Goal: Task Accomplishment & Management: Manage account settings

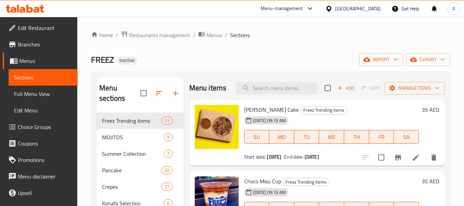
click at [36, 6] on icon at bounding box center [24, 8] width 39 height 8
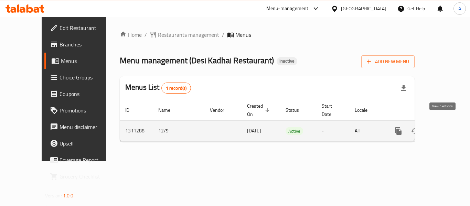
click at [443, 127] on icon "enhanced table" at bounding box center [447, 131] width 8 height 8
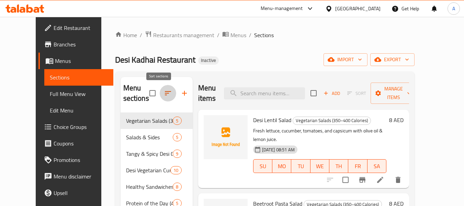
click at [163, 93] on button "button" at bounding box center [168, 93] width 16 height 16
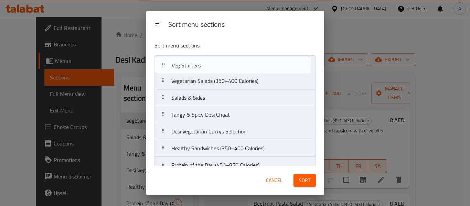
drag, startPoint x: 161, startPoint y: 125, endPoint x: 161, endPoint y: 62, distance: 62.9
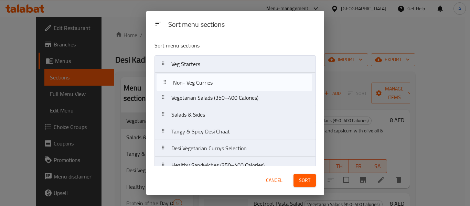
drag, startPoint x: 162, startPoint y: 124, endPoint x: 163, endPoint y: 81, distance: 43.0
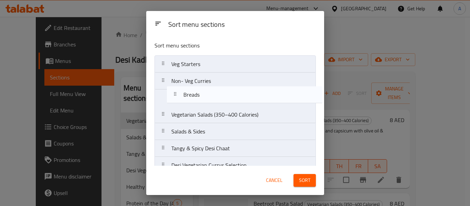
drag, startPoint x: 163, startPoint y: 76, endPoint x: 174, endPoint y: 95, distance: 21.6
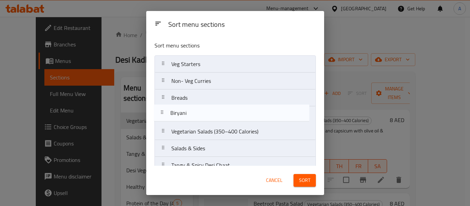
drag, startPoint x: 164, startPoint y: 90, endPoint x: 163, endPoint y: 113, distance: 22.4
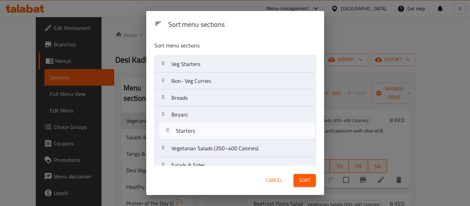
drag, startPoint x: 164, startPoint y: 109, endPoint x: 169, endPoint y: 129, distance: 20.8
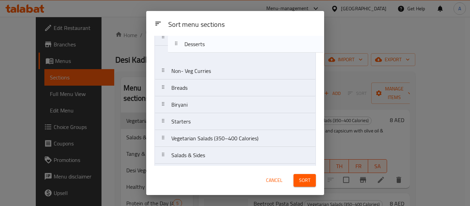
scroll to position [24, 0]
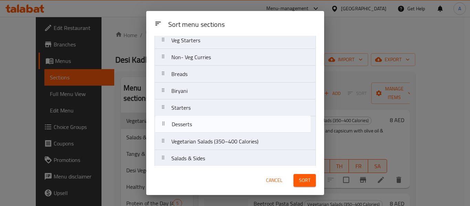
drag, startPoint x: 165, startPoint y: 76, endPoint x: 165, endPoint y: 123, distance: 46.4
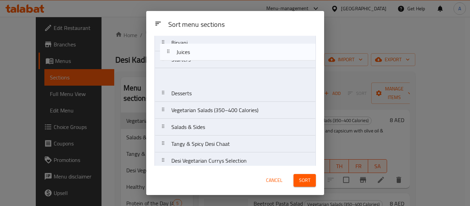
scroll to position [71, 0]
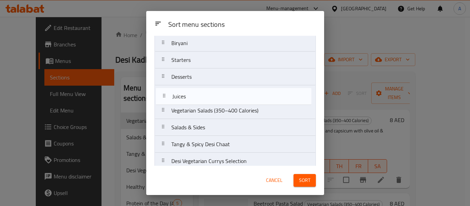
drag, startPoint x: 162, startPoint y: 119, endPoint x: 164, endPoint y: 91, distance: 28.6
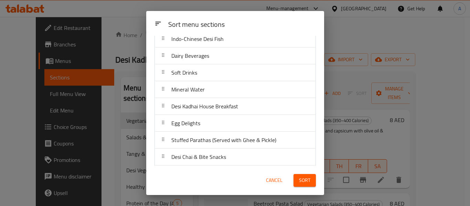
scroll to position [346, 0]
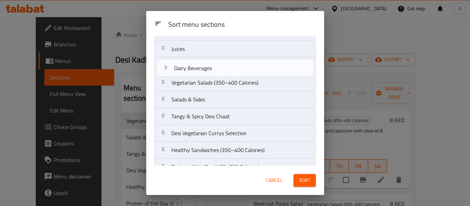
drag, startPoint x: 166, startPoint y: 51, endPoint x: 169, endPoint y: 62, distance: 11.0
click at [169, 62] on nav "Veg Starters Non- Veg Curries Breads Biryani Starters Desserts Juices Vegetaria…" at bounding box center [234, 175] width 161 height 472
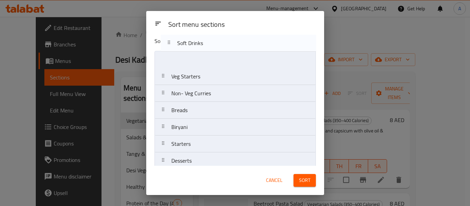
scroll to position [0, 0]
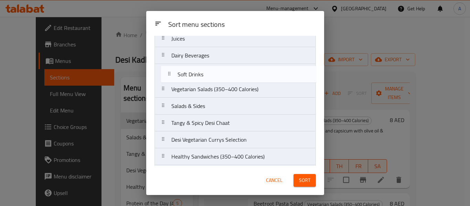
drag, startPoint x: 162, startPoint y: 124, endPoint x: 168, endPoint y: 74, distance: 50.9
click at [168, 74] on nav "Veg Starters Non- Veg Curries Breads Biryani Starters Desserts Juices Dairy Bev…" at bounding box center [234, 165] width 161 height 472
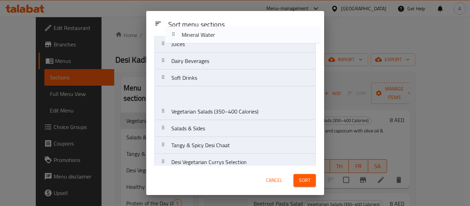
scroll to position [112, 0]
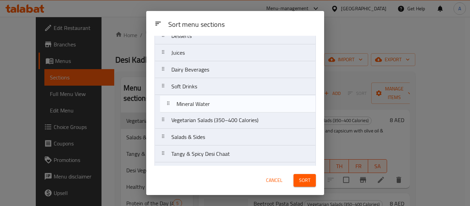
drag, startPoint x: 164, startPoint y: 101, endPoint x: 169, endPoint y: 101, distance: 5.2
click at [169, 101] on nav "Veg Starters Non- Veg Curries Breads Biryani Starters Desserts Juices Dairy Bev…" at bounding box center [234, 179] width 161 height 472
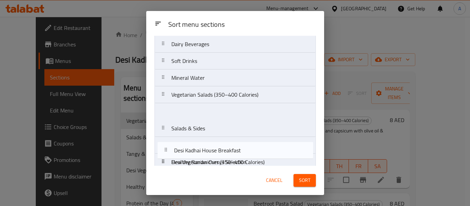
scroll to position [158, 0]
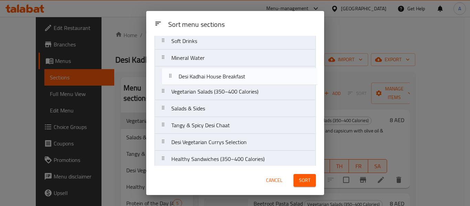
drag, startPoint x: 165, startPoint y: 99, endPoint x: 173, endPoint y: 75, distance: 24.8
click at [173, 75] on nav "Veg Starters Non- Veg Curries Breads Biryani Starters Desserts Juices Dairy Bev…" at bounding box center [234, 134] width 161 height 472
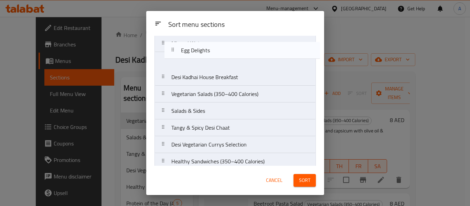
scroll to position [148, 0]
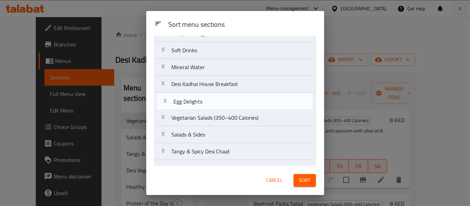
drag, startPoint x: 161, startPoint y: 104, endPoint x: 163, endPoint y: 97, distance: 7.2
click at [163, 97] on nav "Veg Starters Non- Veg Curries Breads Biryani Starters Desserts Juices Dairy Bev…" at bounding box center [234, 143] width 161 height 472
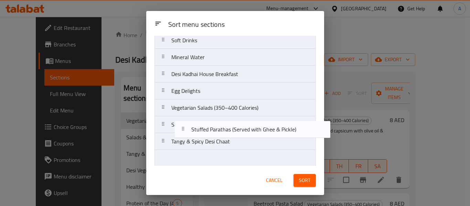
scroll to position [185, 0]
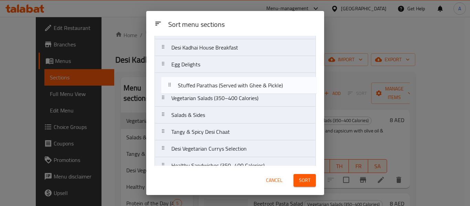
drag, startPoint x: 167, startPoint y: 121, endPoint x: 173, endPoint y: 83, distance: 38.7
click at [173, 83] on nav "Veg Starters Non- Veg Curries Breads Biryani Starters Desserts Juices Dairy Bev…" at bounding box center [234, 106] width 161 height 472
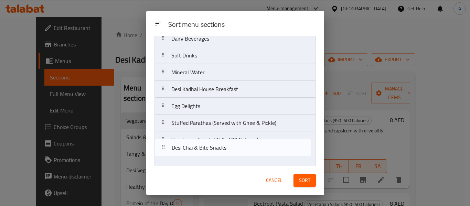
scroll to position [172, 0]
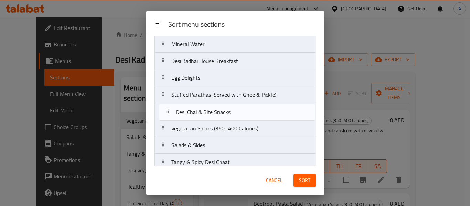
drag, startPoint x: 165, startPoint y: 137, endPoint x: 170, endPoint y: 110, distance: 27.9
click at [170, 110] on nav "Veg Starters Non- Veg Curries Breads Biryani Starters Desserts Juices Dairy Bev…" at bounding box center [234, 120] width 161 height 472
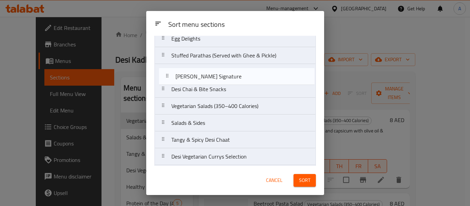
scroll to position [210, 0]
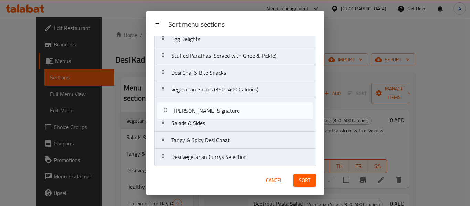
drag, startPoint x: 162, startPoint y: 151, endPoint x: 163, endPoint y: 103, distance: 48.1
click at [163, 103] on nav "Veg Starters Non- Veg Curries Breads Biryani Starters Desserts Juices Dairy Bev…" at bounding box center [234, 81] width 161 height 472
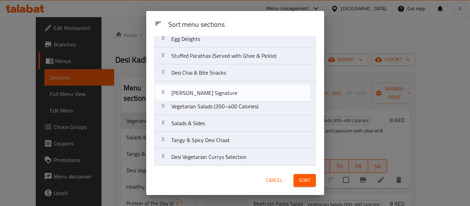
drag, startPoint x: 164, startPoint y: 105, endPoint x: 164, endPoint y: 88, distance: 16.5
click at [164, 88] on nav "Veg Starters Non- Veg Curries Breads Biryani Starters Desserts Juices Dairy Bev…" at bounding box center [234, 81] width 161 height 472
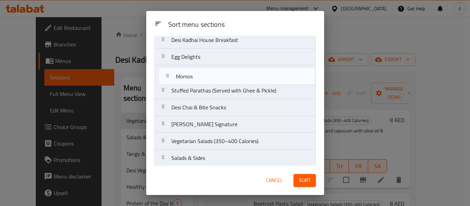
scroll to position [192, 0]
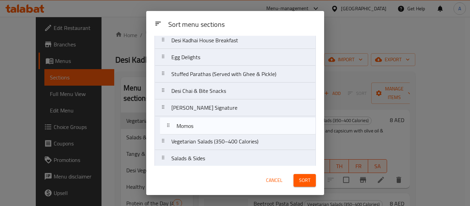
drag, startPoint x: 165, startPoint y: 88, endPoint x: 169, endPoint y: 123, distance: 36.0
click at [169, 123] on nav "Veg Starters Non- Veg Curries Breads Biryani Starters Desserts Juices Dairy Bev…" at bounding box center [234, 99] width 161 height 472
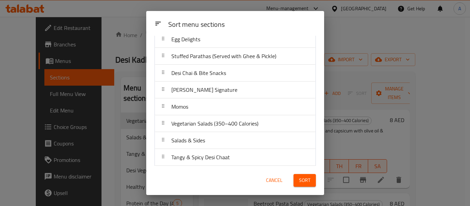
scroll to position [227, 0]
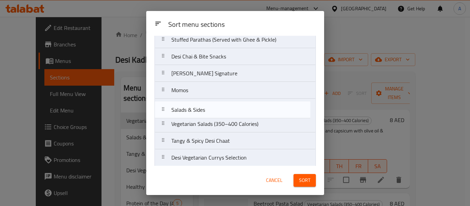
drag, startPoint x: 167, startPoint y: 123, endPoint x: 167, endPoint y: 107, distance: 16.2
click at [167, 107] on nav "Veg Starters Non- Veg Curries Breads Biryani Starters Desserts Juices Dairy Bev…" at bounding box center [234, 65] width 161 height 472
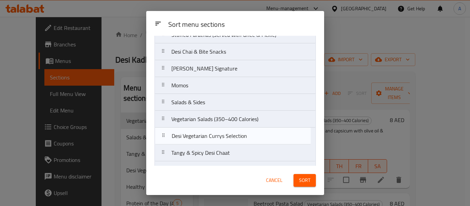
scroll to position [233, 0]
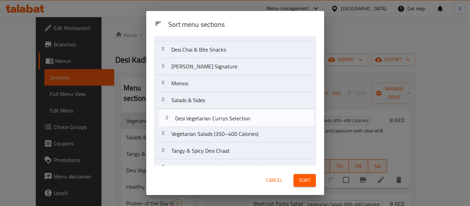
drag, startPoint x: 160, startPoint y: 156, endPoint x: 165, endPoint y: 114, distance: 42.2
click at [165, 114] on nav "Veg Starters Non- Veg Curries Breads Biryani Starters Desserts Juices Dairy Bev…" at bounding box center [234, 58] width 161 height 472
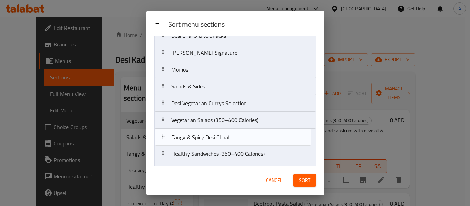
scroll to position [249, 0]
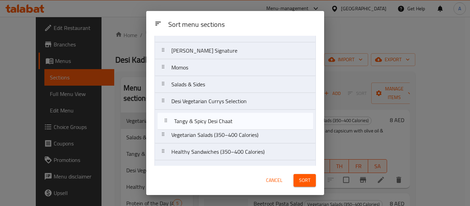
drag, startPoint x: 166, startPoint y: 151, endPoint x: 169, endPoint y: 120, distance: 31.4
click at [169, 120] on nav "Veg Starters Non- Veg Curries Breads Biryani Starters Desserts Juices Dairy Bev…" at bounding box center [234, 42] width 161 height 472
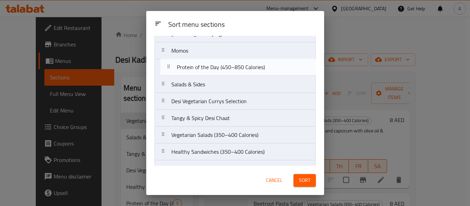
scroll to position [262, 0]
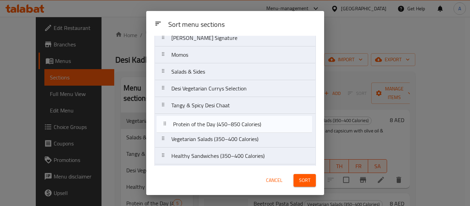
click at [165, 123] on nav "Veg Starters Non- Veg Curries Breads Biryani Starters Desserts Juices Dairy Bev…" at bounding box center [234, 29] width 161 height 472
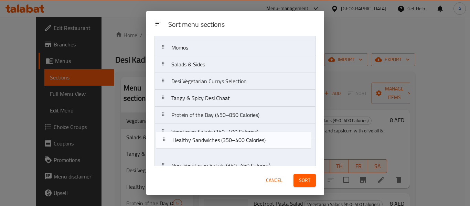
scroll to position [271, 0]
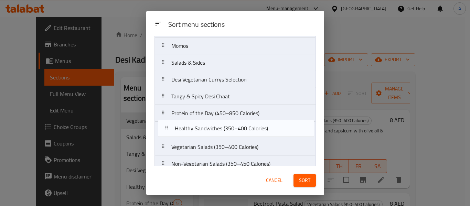
drag, startPoint x: 164, startPoint y: 157, endPoint x: 168, endPoint y: 127, distance: 30.1
click at [168, 127] on nav "Veg Starters Non- Veg Curries Breads Biryani Starters Desserts Juices Dairy Bev…" at bounding box center [234, 20] width 161 height 472
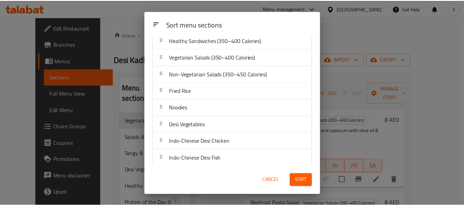
scroll to position [365, 0]
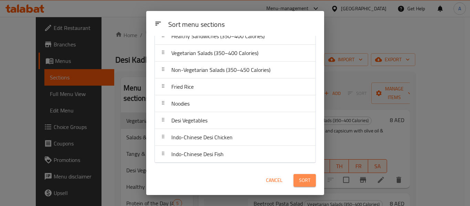
click at [308, 178] on span "Sort" at bounding box center [304, 180] width 11 height 9
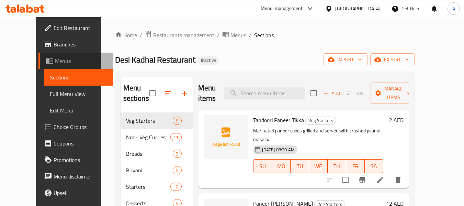
click at [55, 63] on span "Menus" at bounding box center [81, 61] width 53 height 8
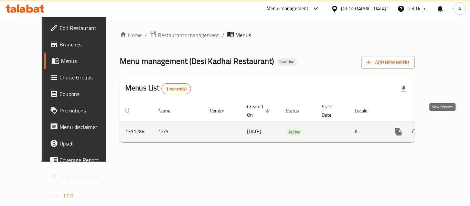
click at [443, 128] on icon "enhanced table" at bounding box center [447, 132] width 8 height 8
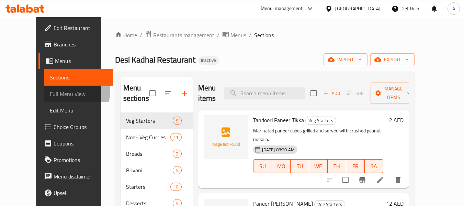
click at [50, 91] on span "Full Menu View" at bounding box center [79, 94] width 58 height 8
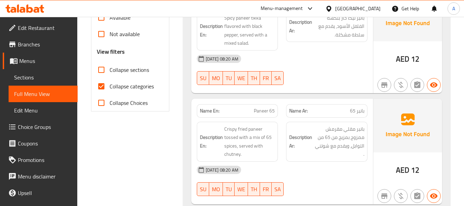
click at [122, 83] on span "Collapse categories" at bounding box center [132, 86] width 44 height 8
click at [110, 83] on input "Collapse categories" at bounding box center [101, 86] width 16 height 16
checkbox input "false"
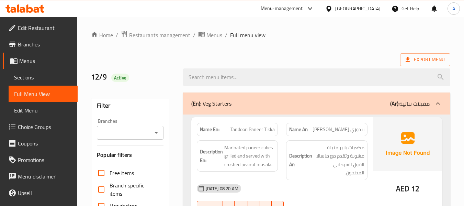
click at [199, 128] on div "Name En: Tandoori Paneer Tikka" at bounding box center [237, 129] width 81 height 13
copy strong "Name En:"
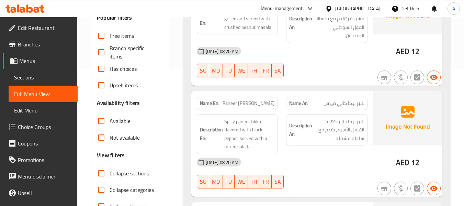
scroll to position [2377, 0]
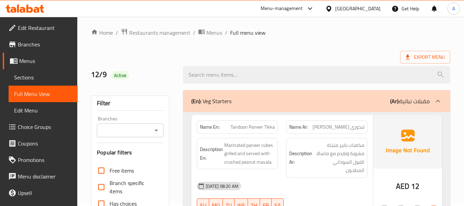
scroll to position [0, 0]
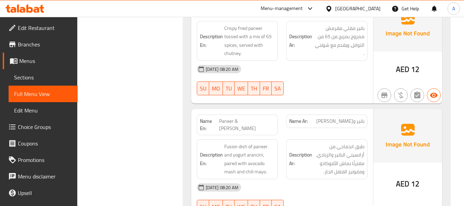
scroll to position [344, 0]
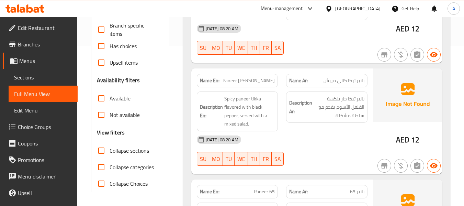
scroll to position [172, 0]
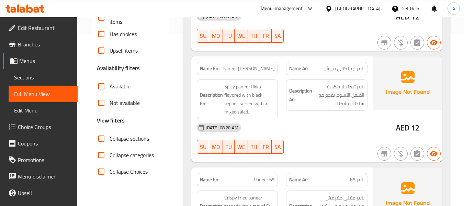
drag, startPoint x: 230, startPoint y: 69, endPoint x: 278, endPoint y: 69, distance: 47.8
click at [278, 69] on div "Name En: Paneer Tikka Kalimirch" at bounding box center [237, 68] width 81 height 13
copy span "Paneer Tikka Kalimirch"
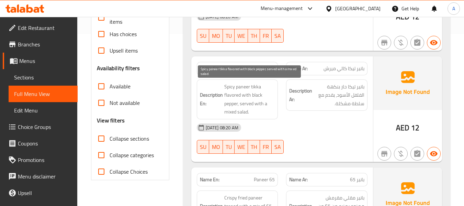
click at [234, 89] on span "Spicy paneer tikka flavored with black pepper, served with a mixed salad." at bounding box center [249, 99] width 51 height 34
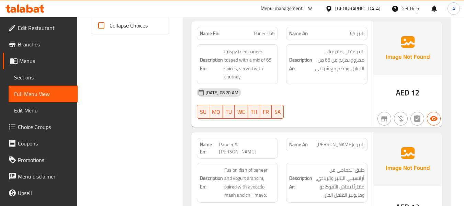
scroll to position [412, 0]
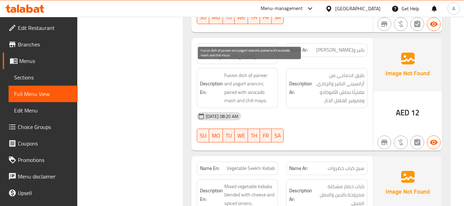
click at [239, 71] on span "Fusion dish of paneer and yogurt arancini, paired with avocado mash and chili m…" at bounding box center [249, 88] width 51 height 34
click at [235, 71] on span "Fusion dish of paneer and yogurt arancini, paired with avocado mash and chili m…" at bounding box center [249, 88] width 51 height 34
click at [247, 75] on span "Fusion dish of paneer and yogurt arancini, paired with avocado mash and chili m…" at bounding box center [249, 88] width 51 height 34
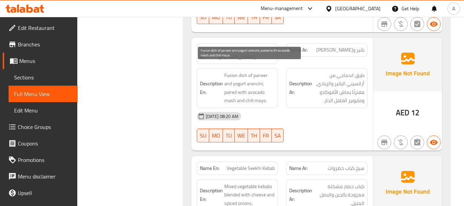
click at [243, 71] on span "Fusion dish of paneer and yogurt arancini, paired with avocado mash and chili m…" at bounding box center [249, 88] width 51 height 34
click at [238, 71] on span "Fusion dish of paneer and yogurt arancini, paired with avocado mash and chili m…" at bounding box center [249, 88] width 51 height 34
click at [247, 71] on span "Fusion dish of paneer and yogurt arancini, paired with avocado mash and chili m…" at bounding box center [249, 88] width 51 height 34
click at [252, 77] on span "Fusion dish of paneer and yogurt arancini, paired with avocado mash and chili m…" at bounding box center [249, 88] width 51 height 34
click at [250, 76] on span "Fusion dish of paneer and yogurt arancini, paired with avocado mash and chili m…" at bounding box center [249, 88] width 51 height 34
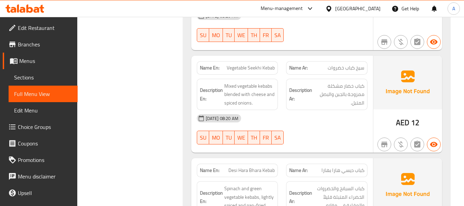
scroll to position [516, 0]
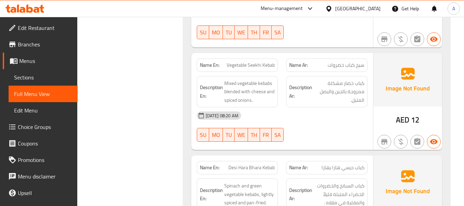
click at [281, 128] on button "SA" at bounding box center [278, 135] width 12 height 14
click at [266, 130] on span "FR" at bounding box center [266, 135] width 6 height 10
click at [253, 130] on span "TH" at bounding box center [254, 135] width 7 height 10
click at [241, 130] on span "WE" at bounding box center [242, 135] width 8 height 10
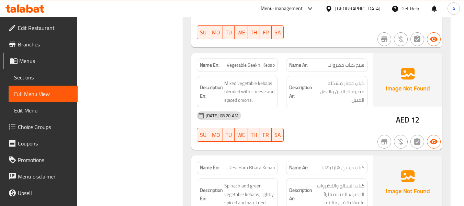
click at [229, 130] on span "TU" at bounding box center [229, 135] width 6 height 10
click at [216, 130] on span "MO" at bounding box center [216, 135] width 8 height 10
click at [203, 130] on span "SU" at bounding box center [203, 135] width 7 height 10
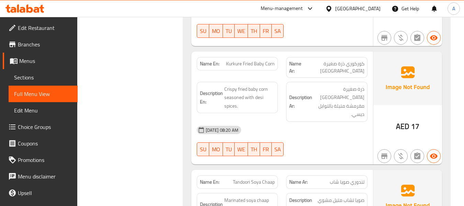
scroll to position [859, 0]
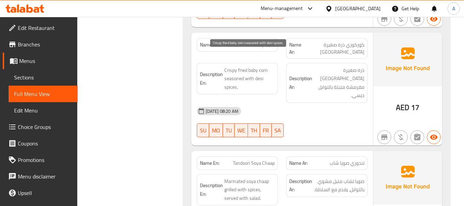
click at [252, 66] on span "Crispy fried baby corn seasoned with desi spices." at bounding box center [249, 78] width 51 height 25
click at [259, 66] on span "Crispy fried baby corn seasoned with desi spices." at bounding box center [249, 78] width 51 height 25
click at [260, 66] on span "Crispy fried baby corn seasoned with desi spices." at bounding box center [249, 78] width 51 height 25
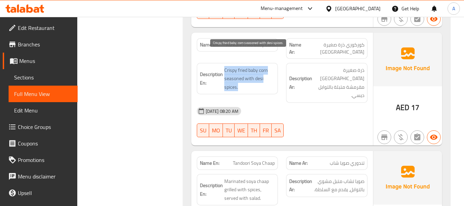
click at [247, 66] on span "Crispy fried baby corn seasoned with desi spices." at bounding box center [249, 78] width 51 height 25
click at [251, 66] on span "Crispy fried baby corn seasoned with desi spices." at bounding box center [249, 78] width 51 height 25
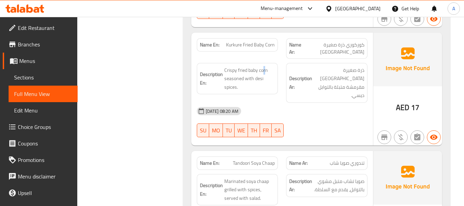
click at [265, 66] on span "Crispy fried baby corn seasoned with desi spices." at bounding box center [249, 78] width 51 height 25
click at [251, 66] on span "Crispy fried baby corn seasoned with desi spices." at bounding box center [249, 78] width 51 height 25
drag, startPoint x: 249, startPoint y: 54, endPoint x: 269, endPoint y: 52, distance: 20.1
click at [269, 66] on span "Crispy fried baby corn seasoned with desi spices." at bounding box center [249, 78] width 51 height 25
copy span "baby corn"
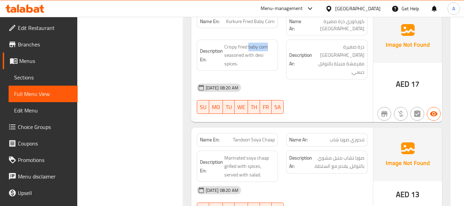
scroll to position [894, 0]
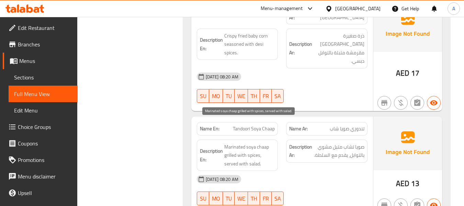
click at [239, 143] on span "Marinated soya chaap grilled with spices, served with salad." at bounding box center [249, 155] width 51 height 25
click at [248, 143] on span "Marinated soya chaap grilled with spices, served with salad." at bounding box center [249, 155] width 51 height 25
click at [236, 143] on span "Marinated soya chaap grilled with spices, served with salad." at bounding box center [249, 155] width 51 height 25
click at [234, 143] on span "Marinated soya chaap grilled with spices, served with salad." at bounding box center [249, 155] width 51 height 25
click at [241, 143] on span "Marinated soya chaap grilled with spices, served with salad." at bounding box center [249, 155] width 51 height 25
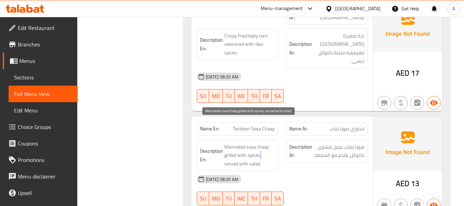
click at [261, 143] on span "Marinated soya chaap grilled with spices, served with salad." at bounding box center [249, 155] width 51 height 25
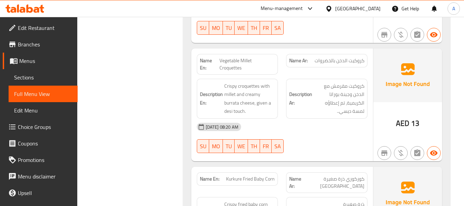
scroll to position [722, 0]
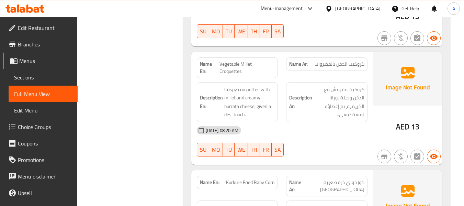
click at [242, 60] on span "Vegetable Millet Croquettes" at bounding box center [248, 67] width 56 height 14
click at [244, 60] on span "Vegetable Millet Croquettes" at bounding box center [248, 67] width 56 height 14
copy span "Millet"
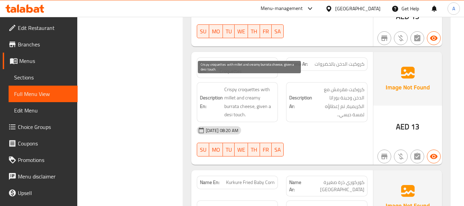
click at [274, 90] on span "Crispy croquettes with millet and creamy burrata cheese, given a desi touch." at bounding box center [249, 102] width 51 height 34
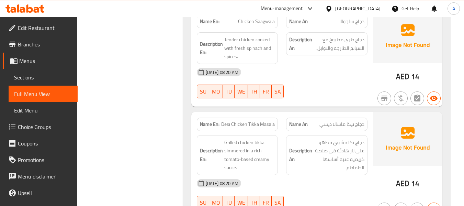
scroll to position [1237, 0]
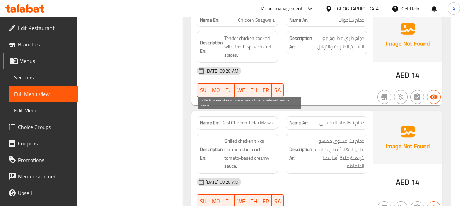
click at [242, 137] on span "Grilled chicken tikka simmered in a rich tomato-based creamy sauce." at bounding box center [249, 154] width 51 height 34
click at [243, 137] on span "Grilled chicken tikka simmered in a rich tomato-based creamy sauce." at bounding box center [249, 154] width 51 height 34
click at [257, 137] on span "Grilled chicken tikka simmered in a rich tomato-based creamy sauce." at bounding box center [249, 154] width 51 height 34
click at [250, 137] on span "Grilled chicken tikka simmered in a rich tomato-based creamy sauce." at bounding box center [249, 154] width 51 height 34
click at [234, 137] on span "Grilled chicken tikka simmered in a rich tomato-based creamy sauce." at bounding box center [249, 154] width 51 height 34
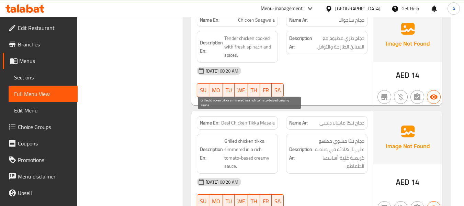
click at [257, 137] on span "Grilled chicken tikka simmered in a rich tomato-based creamy sauce." at bounding box center [249, 154] width 51 height 34
click at [250, 137] on span "Grilled chicken tikka simmered in a rich tomato-based creamy sauce." at bounding box center [249, 154] width 51 height 34
click at [257, 137] on span "Grilled chicken tikka simmered in a rich tomato-based creamy sauce." at bounding box center [249, 154] width 51 height 34
click at [272, 137] on span "Grilled chicken tikka simmered in a rich tomato-based creamy sauce." at bounding box center [249, 154] width 51 height 34
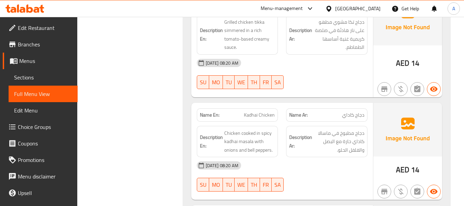
scroll to position [1375, 0]
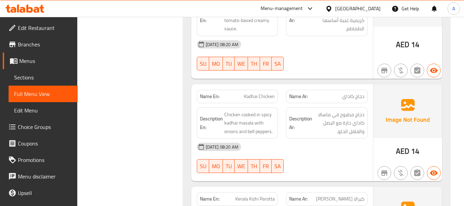
click at [262, 93] on span "Kadhai Chicken" at bounding box center [259, 96] width 31 height 7
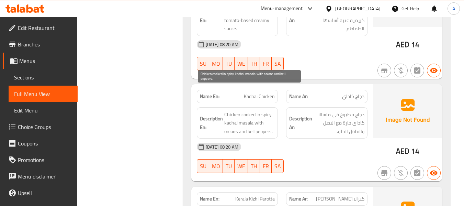
click at [242, 110] on span "Chicken cooked in spicy kadhai masala with onions and bell peppers." at bounding box center [249, 122] width 51 height 25
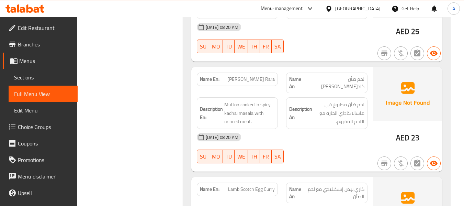
scroll to position [1925, 0]
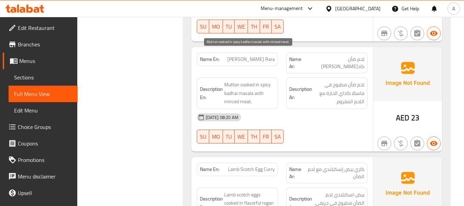
click at [229, 80] on span "Mutton cooked in spicy kadhai masala with minced meat." at bounding box center [249, 92] width 51 height 25
click at [246, 80] on span "Mutton cooked in spicy kadhai masala with minced meat." at bounding box center [249, 92] width 51 height 25
click at [237, 80] on span "Mutton cooked in spicy kadhai masala with minced meat." at bounding box center [249, 92] width 51 height 25
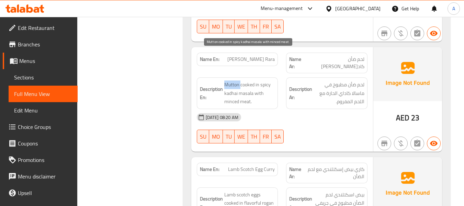
click at [237, 80] on span "Mutton cooked in spicy kadhai masala with minced meat." at bounding box center [249, 92] width 51 height 25
click at [249, 80] on span "Mutton cooked in spicy kadhai masala with minced meat." at bounding box center [249, 92] width 51 height 25
click at [264, 80] on span "Mutton cooked in spicy kadhai masala with minced meat." at bounding box center [249, 92] width 51 height 25
click at [252, 80] on span "Mutton cooked in spicy kadhai masala with minced meat." at bounding box center [249, 92] width 51 height 25
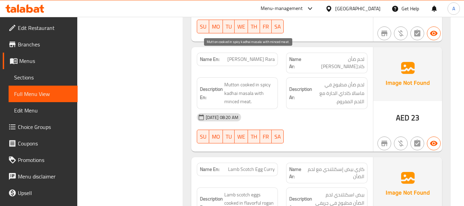
click at [234, 80] on span "Mutton cooked in spicy kadhai masala with minced meat." at bounding box center [249, 92] width 51 height 25
click at [263, 80] on span "Mutton cooked in spicy kadhai masala with minced meat." at bounding box center [249, 92] width 51 height 25
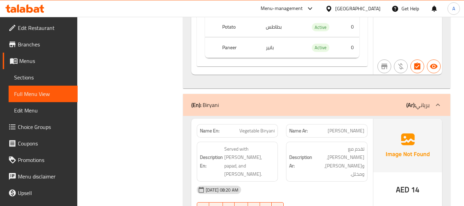
scroll to position [2887, 0]
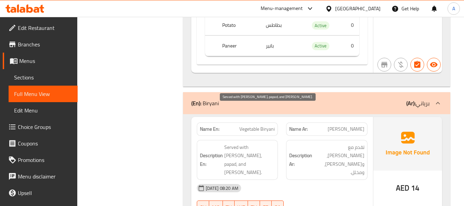
click at [249, 143] on span "Served with raita, papad, and pickle." at bounding box center [249, 160] width 51 height 34
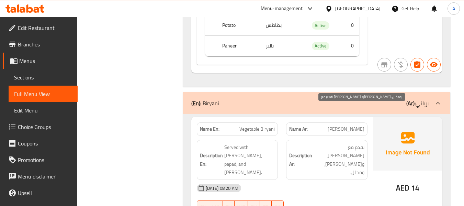
click at [324, 143] on span "تقدم مع رايتا، وباباد، ومخلل." at bounding box center [339, 160] width 51 height 34
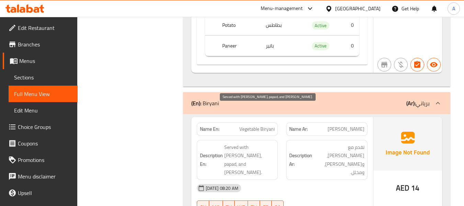
click at [244, 143] on span "Served with raita, papad, and pickle." at bounding box center [249, 160] width 51 height 34
click at [263, 143] on span "Served with raita, papad, and pickle." at bounding box center [249, 160] width 51 height 34
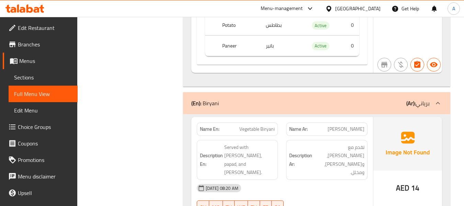
click at [324, 140] on div "Description Ar: تقدم مع رايتا، وباباد، ومخلل." at bounding box center [326, 160] width 81 height 40
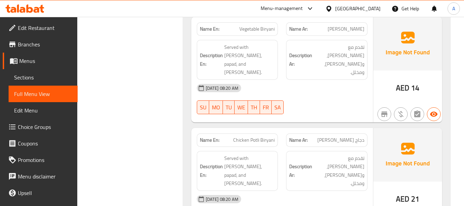
scroll to position [2991, 0]
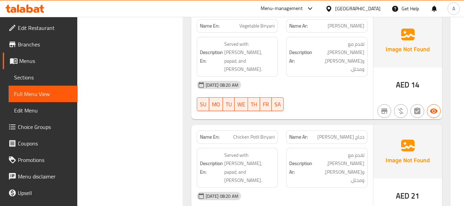
click at [290, 159] on strong "Description Ar:" at bounding box center [300, 167] width 23 height 17
click at [322, 151] on span "تقدم مع رايتا، وباباد، ومخلل." at bounding box center [339, 168] width 51 height 34
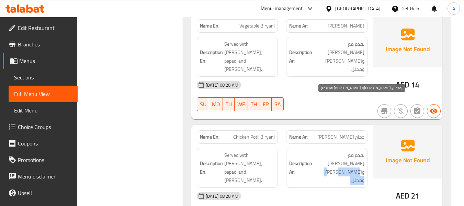
click at [322, 151] on span "تقدم مع رايتا، وباباد، ومخلل." at bounding box center [339, 168] width 51 height 34
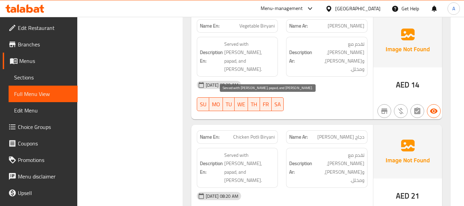
click at [254, 151] on span "Served with raita, papad, and pickle." at bounding box center [249, 168] width 51 height 34
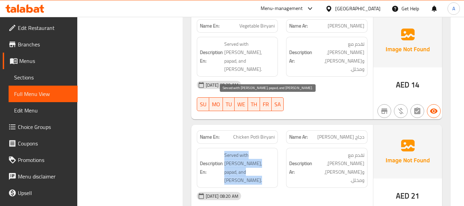
click at [254, 151] on span "Served with raita, papad, and pickle." at bounding box center [249, 168] width 51 height 34
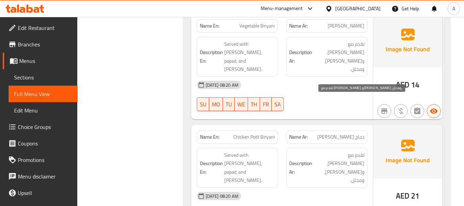
click at [354, 151] on span "تقدم مع رايتا، وباباد، ومخلل." at bounding box center [339, 168] width 51 height 34
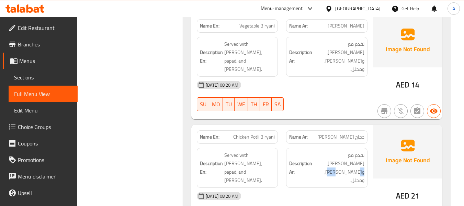
scroll to position [3059, 0]
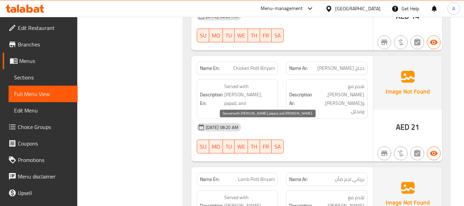
click at [265, 193] on span "Served with raita, papad, and pickle." at bounding box center [249, 210] width 51 height 34
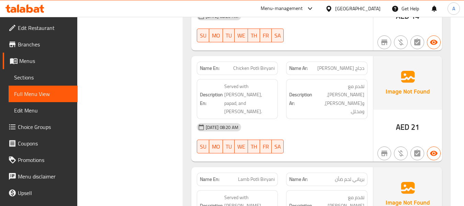
click at [317, 173] on div "Name Ar: برياني لحم ضأن" at bounding box center [326, 179] width 81 height 13
click at [254, 190] on div "Description En: Served with raita, papad, and pickle." at bounding box center [237, 210] width 81 height 40
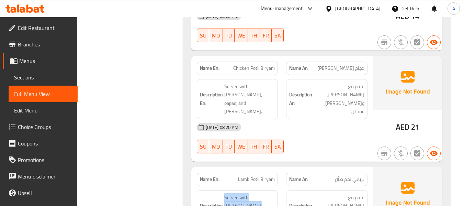
click at [254, 190] on div "Description En: Served with raita, papad, and pickle." at bounding box center [237, 210] width 81 height 40
click at [322, 176] on p "Name Ar: برياني لحم ضأن" at bounding box center [326, 179] width 75 height 7
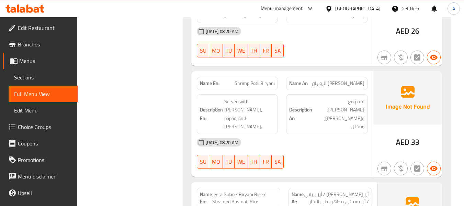
scroll to position [3265, 0]
click at [219, 191] on span "Jeera Pulao / Biryani Rice / Steamed Basmati Rice" at bounding box center [244, 198] width 65 height 14
click at [224, 191] on span "Jeera Pulao / Biryani Rice / Steamed Basmati Rice" at bounding box center [244, 198] width 65 height 14
click at [232, 191] on span "Jeera Pulao / Biryani Rice / Steamed Basmati Rice" at bounding box center [244, 198] width 65 height 14
click at [233, 191] on span "Jeera Pulao / Biryani Rice / Steamed Basmati Rice" at bounding box center [244, 198] width 65 height 14
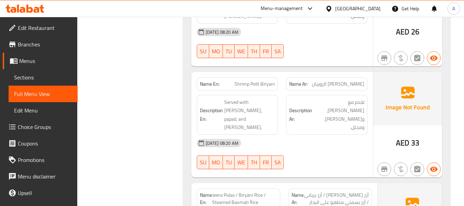
click at [246, 191] on span "Jeera Pulao / Biryani Rice / Steamed Basmati Rice" at bounding box center [244, 198] width 65 height 14
click at [245, 191] on span "Jeera Pulao / Biryani Rice / Steamed Basmati Rice" at bounding box center [244, 198] width 65 height 14
click at [256, 191] on span "Jeera Pulao / Biryani Rice / Steamed Basmati Rice" at bounding box center [244, 198] width 65 height 14
click at [235, 191] on span "Jeera Pulao / Biryani Rice / Steamed Basmati Rice" at bounding box center [244, 198] width 65 height 14
click at [340, 191] on span "أرز جيرا بولاو / أرز برياني / أرز بسمتي مطهو على البخار" at bounding box center [336, 198] width 65 height 14
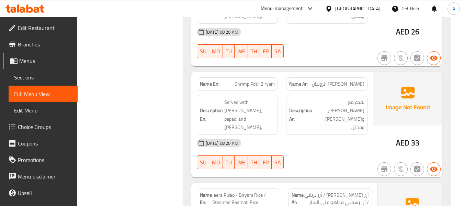
click at [349, 191] on span "أرز جيرا بولاو / أرز برياني / أرز بسمتي مطهو على البخار" at bounding box center [336, 198] width 65 height 14
drag, startPoint x: 234, startPoint y: 91, endPoint x: 212, endPoint y: 90, distance: 21.4
click at [212, 191] on span "Jeera Pulao / Biryani Rice / Steamed Basmati Rice" at bounding box center [244, 198] width 65 height 14
copy span "Jeera Pulao"
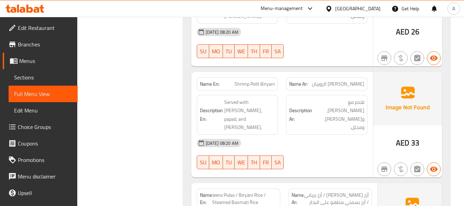
click at [343, 191] on span "أرز جيرا بولاو / أرز برياني / أرز بسمتي مطهو على البخار" at bounding box center [336, 198] width 65 height 14
drag, startPoint x: 227, startPoint y: 89, endPoint x: 221, endPoint y: 90, distance: 5.9
click at [221, 191] on span "Jeera Pulao / Biryani Rice / Steamed Basmati Rice" at bounding box center [244, 198] width 65 height 14
drag, startPoint x: 341, startPoint y: 92, endPoint x: 359, endPoint y: 94, distance: 17.3
click at [359, 191] on span "أرز جيرا بولاو / أرز برياني / أرز بسمتي مطهو على البخار" at bounding box center [336, 198] width 65 height 14
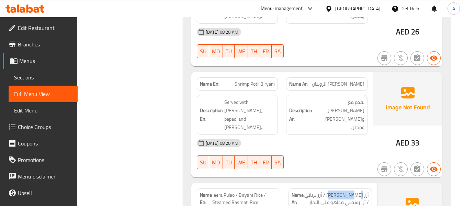
copy span "جيرا بولاو"
click at [352, 191] on span "أرز جيرا بولاو / أرز برياني / أرز بسمتي مطهو على البخار" at bounding box center [336, 198] width 65 height 14
drag, startPoint x: 341, startPoint y: 90, endPoint x: 369, endPoint y: 92, distance: 28.6
click at [369, 184] on div "Name Ar: أرز جيرا بولاو / أرز برياني / أرز بسمتي مطهو على البخار" at bounding box center [331, 198] width 92 height 29
drag, startPoint x: 276, startPoint y: 141, endPoint x: 268, endPoint y: 152, distance: 13.1
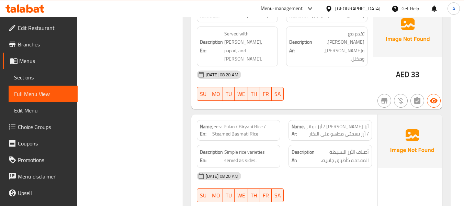
scroll to position [3334, 0]
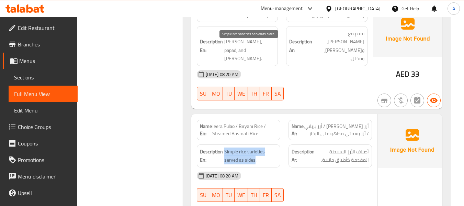
drag, startPoint x: 223, startPoint y: 56, endPoint x: 227, endPoint y: 56, distance: 4.1
click at [252, 147] on h6 "Description En: Simple rice varieties served as sides." at bounding box center [238, 155] width 77 height 17
click at [227, 147] on span "Simple rice varieties served as sides." at bounding box center [250, 155] width 53 height 17
drag, startPoint x: 224, startPoint y: 56, endPoint x: 242, endPoint y: 56, distance: 17.9
click at [245, 147] on h6 "Description En: Simple rice varieties served as sides." at bounding box center [238, 155] width 77 height 17
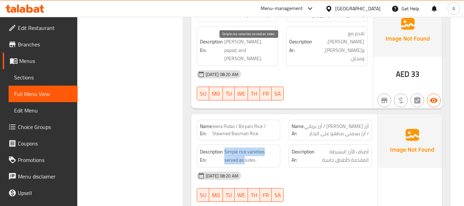
click at [236, 147] on span "Simple rice varieties served as sides." at bounding box center [250, 155] width 53 height 17
drag, startPoint x: 224, startPoint y: 56, endPoint x: 255, endPoint y: 59, distance: 30.4
click at [255, 147] on span "Simple rice varieties served as sides." at bounding box center [250, 155] width 53 height 17
copy span "served as sides"
click at [251, 147] on span "Simple rice varieties served as sides." at bounding box center [250, 155] width 53 height 17
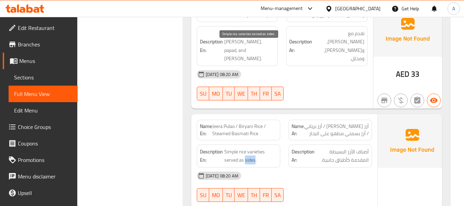
click at [251, 147] on span "Simple rice varieties served as sides." at bounding box center [250, 155] width 53 height 17
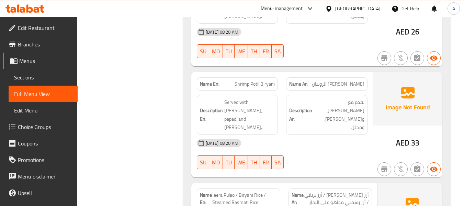
drag, startPoint x: 319, startPoint y: 126, endPoint x: 343, endPoint y: 130, distance: 24.4
copy span "أطباق جانبية"
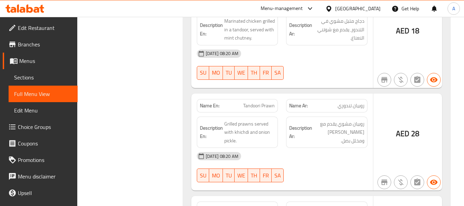
scroll to position [4056, 0]
drag, startPoint x: 233, startPoint y: 103, endPoint x: 278, endPoint y: 103, distance: 45.0
click at [278, 197] on div "Name En: Tandoori Fish Tikka" at bounding box center [238, 208] width 90 height 22
click at [276, 201] on div "Name En: Tandoori Fish Tikka" at bounding box center [237, 207] width 81 height 13
click at [265, 204] on span "Tandoori Fish Tikka" at bounding box center [255, 207] width 38 height 7
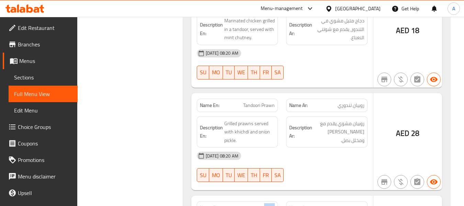
click at [265, 204] on span "Tandoori Fish Tikka" at bounding box center [255, 207] width 38 height 7
click at [257, 204] on span "Tandoori Fish Tikka" at bounding box center [255, 207] width 38 height 7
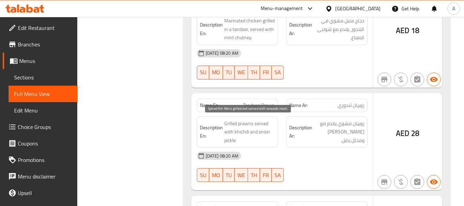
drag, startPoint x: 225, startPoint y: 126, endPoint x: 227, endPoint y: 120, distance: 5.9
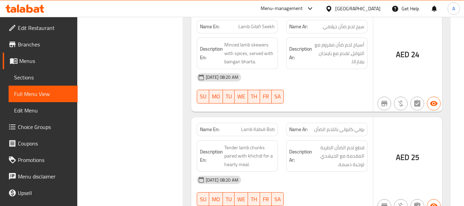
scroll to position [4400, 0]
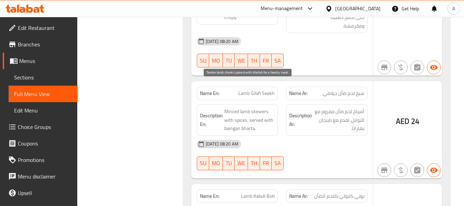
drag, startPoint x: 225, startPoint y: 83, endPoint x: 241, endPoint y: 89, distance: 16.5
drag, startPoint x: 223, startPoint y: 87, endPoint x: 256, endPoint y: 89, distance: 32.4
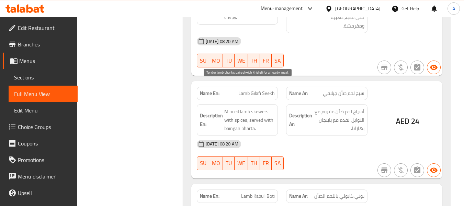
drag, startPoint x: 225, startPoint y: 93, endPoint x: 246, endPoint y: 97, distance: 21.4
copy span "paired with"
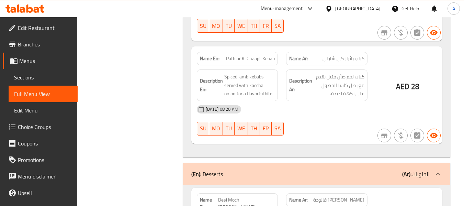
scroll to position [4640, 0]
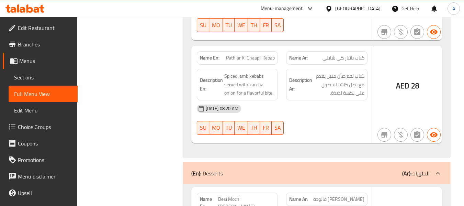
copy span "chilled"
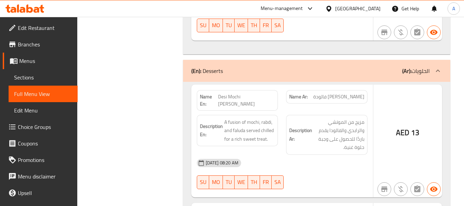
scroll to position [4744, 0]
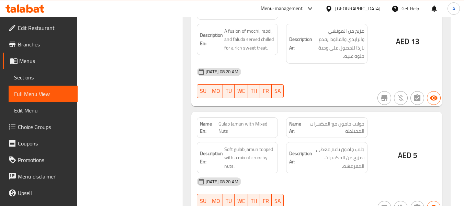
scroll to position [4847, 0]
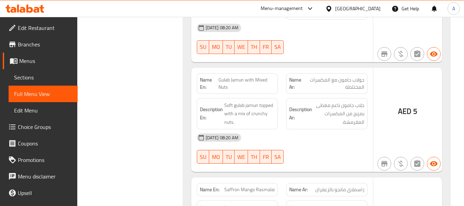
scroll to position [4915, 0]
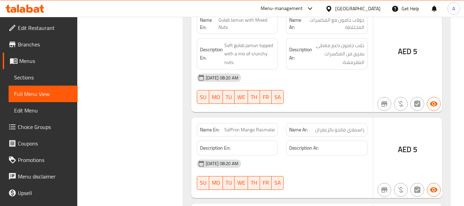
scroll to position [4950, 0]
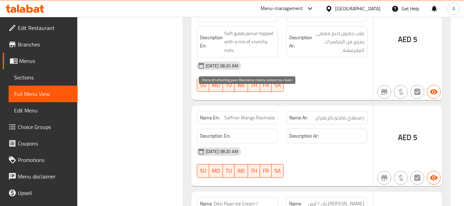
drag, startPoint x: 224, startPoint y: 93, endPoint x: 260, endPoint y: 113, distance: 40.5
drag, startPoint x: 254, startPoint y: 100, endPoint x: 250, endPoint y: 101, distance: 4.2
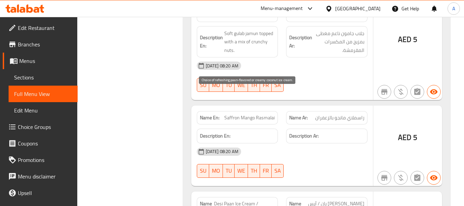
drag, startPoint x: 233, startPoint y: 102, endPoint x: 227, endPoint y: 102, distance: 6.2
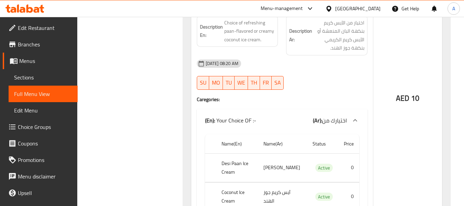
scroll to position [5225, 0]
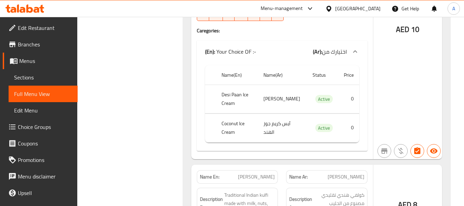
click at [33, 74] on span "Sections" at bounding box center [43, 77] width 58 height 8
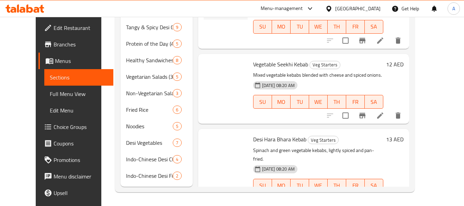
scroll to position [110, 0]
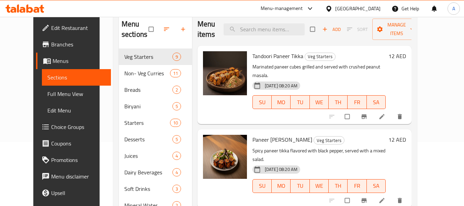
scroll to position [69, 0]
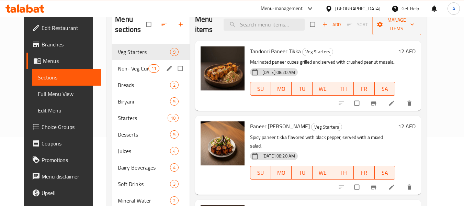
click at [125, 71] on span "Non- Veg Curries" at bounding box center [133, 68] width 30 height 8
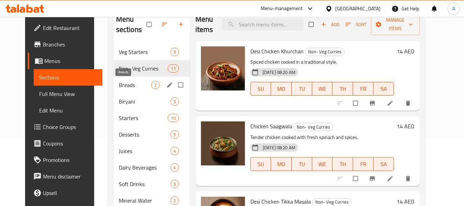
click at [128, 86] on span "Breads" at bounding box center [135, 85] width 32 height 8
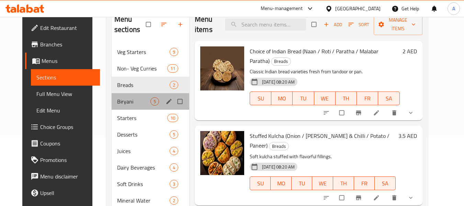
click at [126, 109] on div "Biryani 5" at bounding box center [151, 101] width 78 height 16
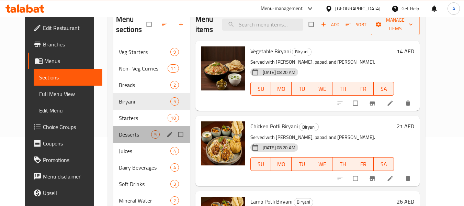
click at [127, 129] on div "Desserts 5" at bounding box center [151, 134] width 77 height 16
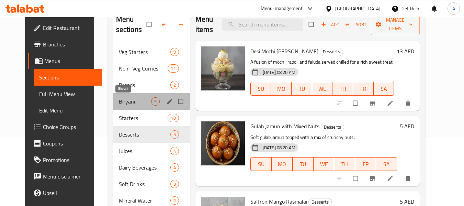
click at [130, 99] on span "Biryani" at bounding box center [135, 101] width 32 height 8
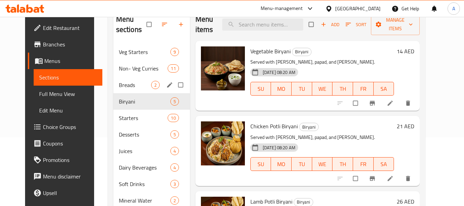
click at [129, 72] on span "Non- Veg Curries" at bounding box center [143, 68] width 49 height 8
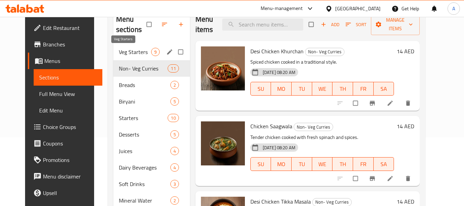
click at [127, 52] on span "Veg Starters" at bounding box center [135, 52] width 32 height 8
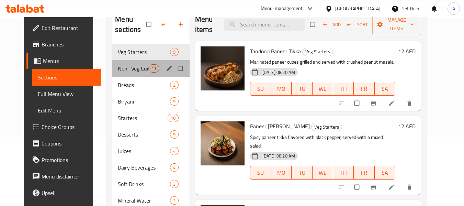
click at [125, 74] on div "Non- Veg Curries 11" at bounding box center [150, 68] width 77 height 16
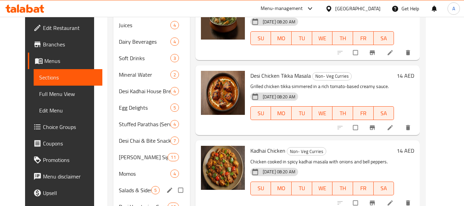
scroll to position [241, 0]
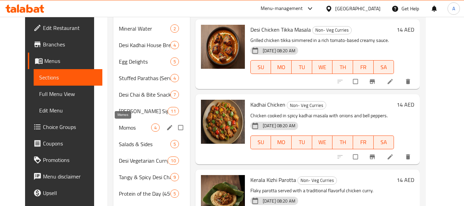
click at [121, 127] on span "Momos" at bounding box center [135, 127] width 32 height 8
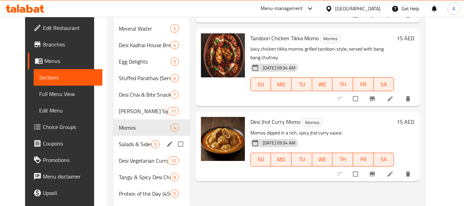
click at [122, 149] on div "Salads & Sides 5" at bounding box center [151, 144] width 77 height 16
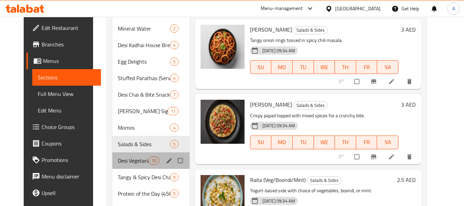
click at [123, 166] on div "Desi Vegetarian Currys Selection 10" at bounding box center [150, 160] width 77 height 16
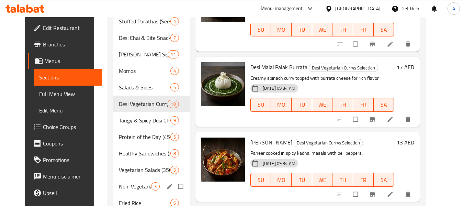
scroll to position [378, 0]
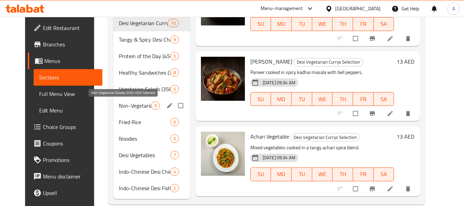
click at [132, 106] on span "Non-Vegetarian Salads (350–450 Calories)" at bounding box center [135, 105] width 32 height 8
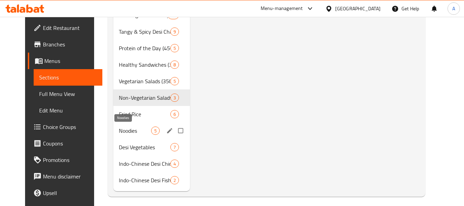
scroll to position [390, 0]
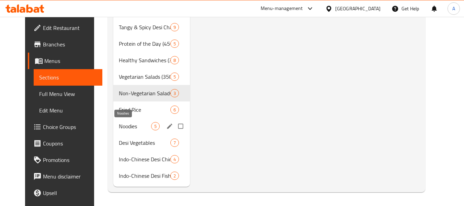
click at [120, 126] on span "Noodies" at bounding box center [135, 126] width 32 height 8
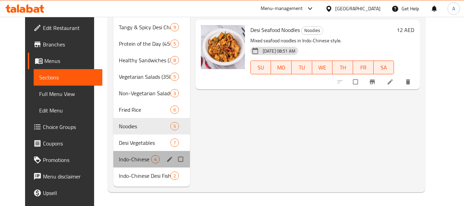
click at [132, 164] on div "Indo-Chinese Desi Chicken 4" at bounding box center [151, 159] width 77 height 16
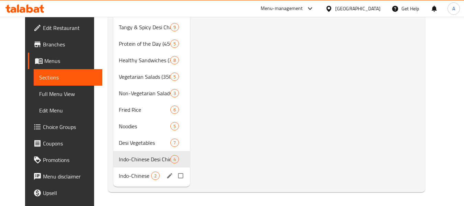
click at [148, 171] on div "Indo-Chinese Desi Fish 2" at bounding box center [151, 175] width 77 height 16
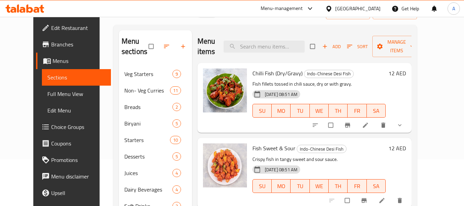
scroll to position [184, 0]
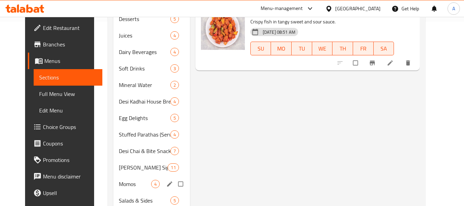
click at [119, 182] on span "Momos" at bounding box center [135, 184] width 32 height 8
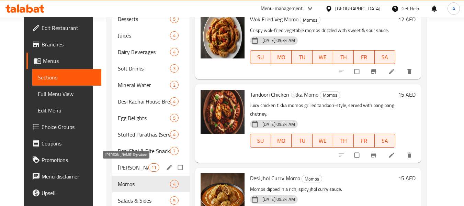
click at [119, 165] on span "Desi Kadhai Signature" at bounding box center [133, 167] width 30 height 8
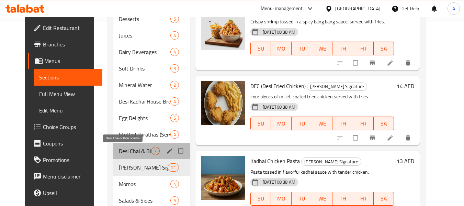
click at [123, 148] on span "Desi Chai & Bite Snacks" at bounding box center [135, 151] width 32 height 8
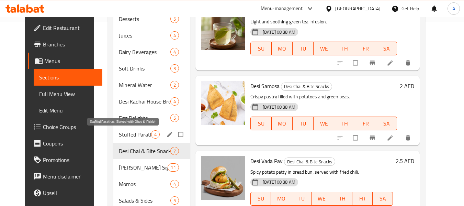
click at [124, 136] on span "Stuffed Parathas (Served with Ghee & Pickle)" at bounding box center [135, 134] width 32 height 8
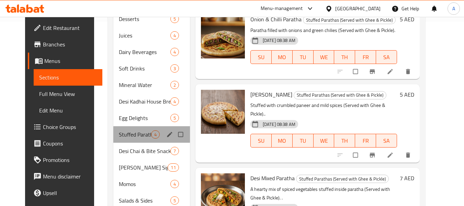
click at [125, 127] on div "Stuffed Parathas (Served with Ghee & Pickle) 4" at bounding box center [151, 134] width 77 height 16
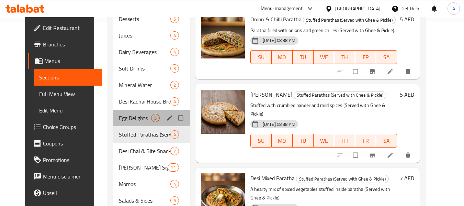
click at [123, 112] on div "Egg Delights 5" at bounding box center [151, 118] width 77 height 16
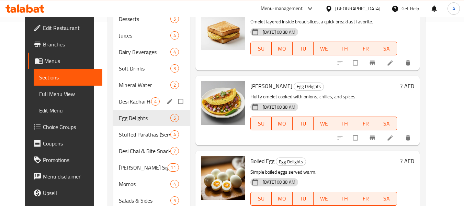
click at [124, 95] on div "Desi Kadhai House Breakfast 4" at bounding box center [151, 101] width 77 height 16
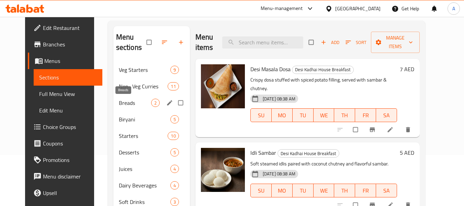
scroll to position [47, 0]
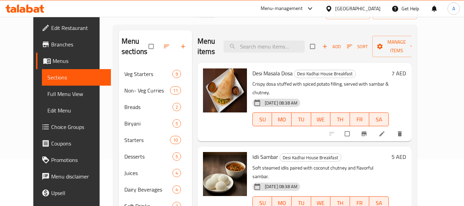
drag, startPoint x: 19, startPoint y: 91, endPoint x: 61, endPoint y: 103, distance: 43.2
click at [47, 91] on span "Full Menu View" at bounding box center [76, 94] width 58 height 8
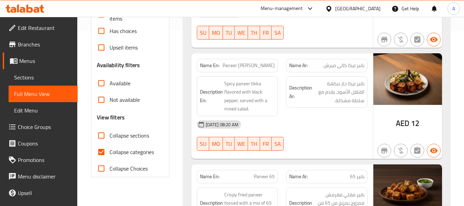
scroll to position [184, 0]
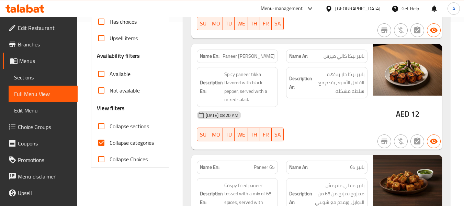
click at [46, 75] on span "Sections" at bounding box center [43, 77] width 58 height 8
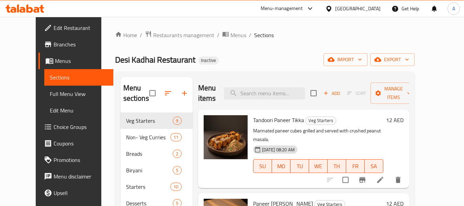
click at [50, 91] on span "Full Menu View" at bounding box center [79, 94] width 58 height 8
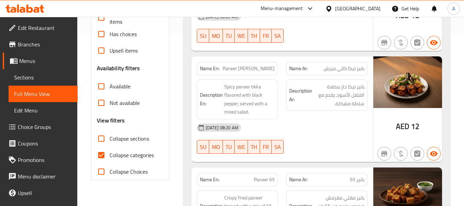
click at [122, 156] on span "Collapse categories" at bounding box center [132, 155] width 44 height 8
click at [110, 156] on input "Collapse categories" at bounding box center [101, 155] width 16 height 16
checkbox input "false"
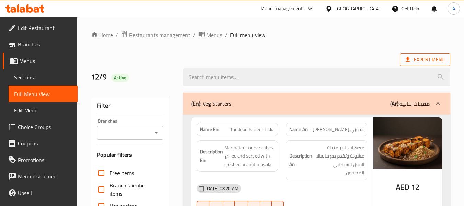
click at [409, 62] on icon at bounding box center [408, 59] width 4 height 5
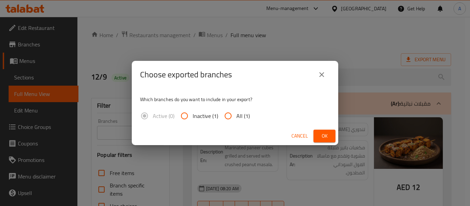
click at [229, 119] on input "All (1)" at bounding box center [228, 116] width 16 height 16
radio input "true"
click at [332, 136] on button "Ok" at bounding box center [324, 136] width 22 height 13
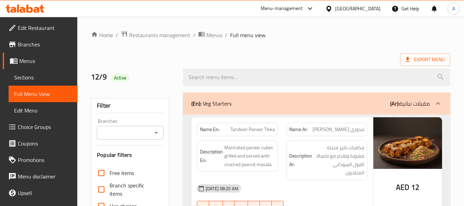
click at [44, 70] on link "Sections" at bounding box center [43, 77] width 69 height 16
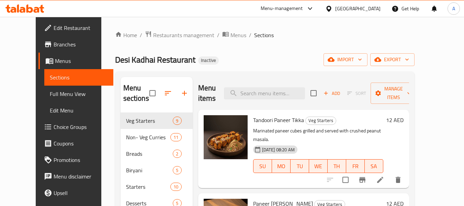
click at [55, 63] on span "Menus" at bounding box center [81, 61] width 53 height 8
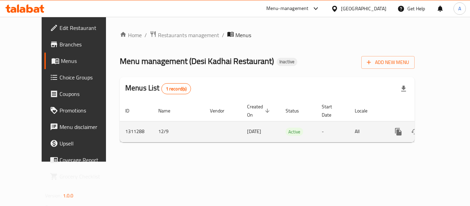
click at [153, 121] on td "12/9" at bounding box center [179, 131] width 52 height 21
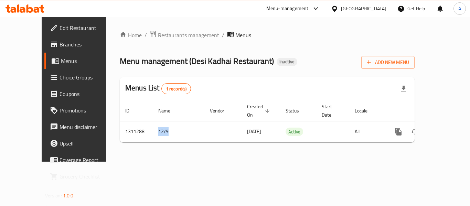
copy td "12/9"
click at [409, 63] on span "Add New Menu" at bounding box center [387, 62] width 42 height 9
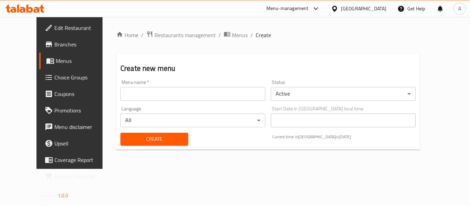
click at [192, 92] on input "text" at bounding box center [192, 94] width 145 height 14
paste input "12/9"
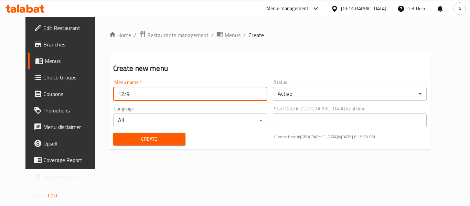
type input "12/9"
click at [146, 141] on span "Create" at bounding box center [149, 139] width 61 height 9
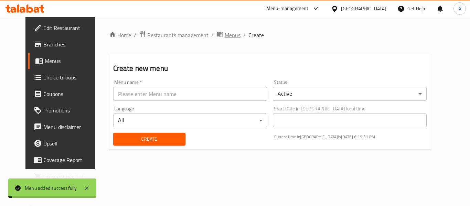
click at [224, 34] on span "Menus" at bounding box center [232, 35] width 16 height 8
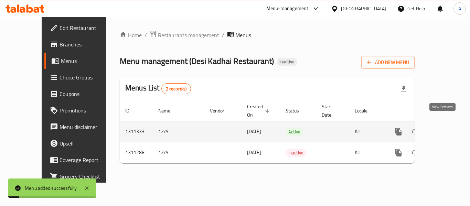
click at [443, 128] on icon "enhanced table" at bounding box center [447, 132] width 8 height 8
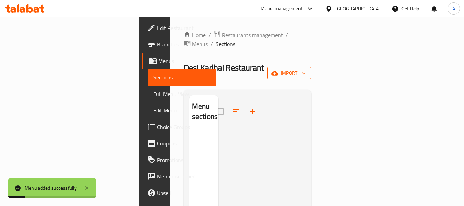
click at [311, 67] on button "import" at bounding box center [289, 73] width 44 height 13
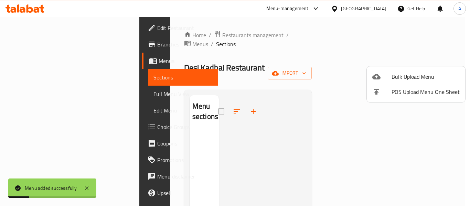
click at [403, 66] on div at bounding box center [235, 103] width 470 height 206
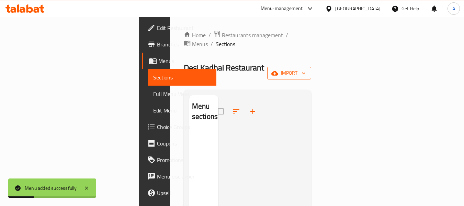
click at [311, 67] on button "import" at bounding box center [289, 73] width 44 height 13
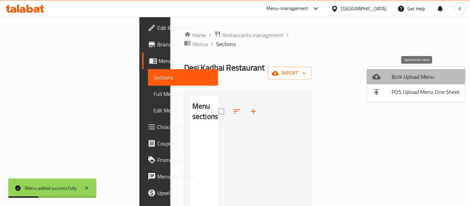
click at [409, 73] on span "Bulk Upload Menu" at bounding box center [425, 77] width 68 height 8
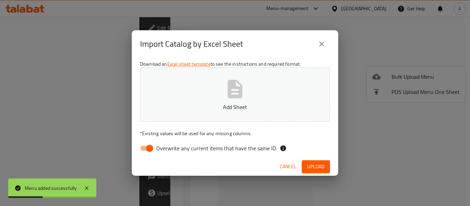
click at [209, 140] on div "Download an Excel sheet template to see the instructions and required format. A…" at bounding box center [235, 108] width 206 height 100
click at [206, 157] on div "Download an Excel sheet template to see the instructions and required format. A…" at bounding box center [235, 108] width 206 height 100
click at [202, 142] on label "Overwrite any current items that have the same ID." at bounding box center [206, 148] width 141 height 13
click at [169, 142] on input "Overwrite any current items that have the same ID." at bounding box center [149, 148] width 39 height 13
checkbox input "false"
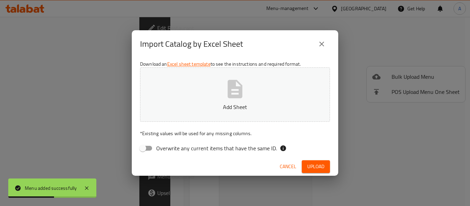
click at [201, 89] on button "Add Sheet" at bounding box center [235, 94] width 190 height 54
click at [308, 161] on button "Upload" at bounding box center [315, 166] width 28 height 13
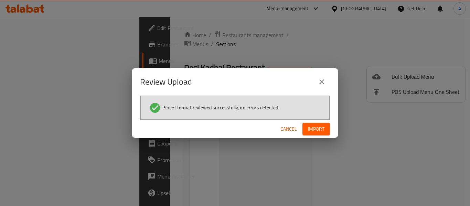
click at [313, 133] on span "Import" at bounding box center [316, 129] width 16 height 9
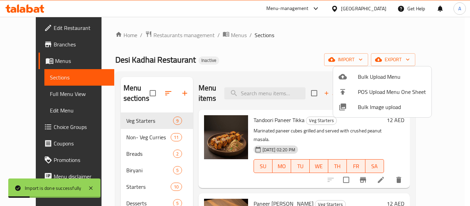
click at [257, 59] on div at bounding box center [235, 103] width 470 height 206
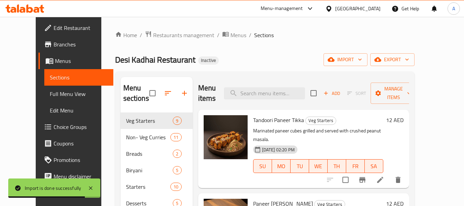
click at [50, 91] on span "Full Menu View" at bounding box center [79, 94] width 58 height 8
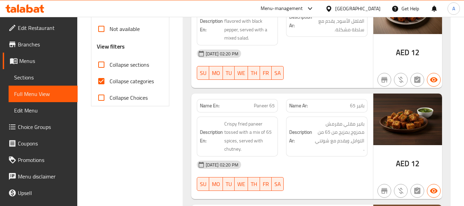
scroll to position [241, 0]
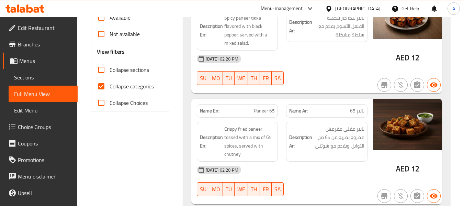
click at [122, 71] on span "Collapse sections" at bounding box center [130, 70] width 40 height 8
click at [110, 71] on input "Collapse sections" at bounding box center [101, 70] width 16 height 16
checkbox input "true"
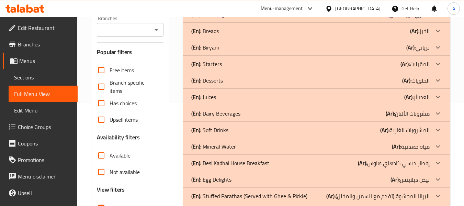
scroll to position [103, 0]
click at [245, 114] on div "(En): Dairy Beverages (Ar): مشروبات الألبان" at bounding box center [310, 113] width 239 height 8
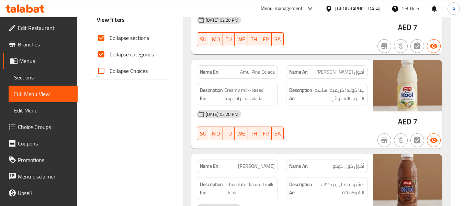
scroll to position [275, 0]
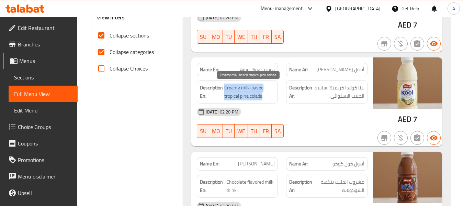
drag, startPoint x: 224, startPoint y: 88, endPoint x: 263, endPoint y: 100, distance: 40.7
click at [263, 100] on span "Creamy milk-based tropical pina colada." at bounding box center [249, 92] width 51 height 17
copy span "Creamy milk-based tropical pina colada"
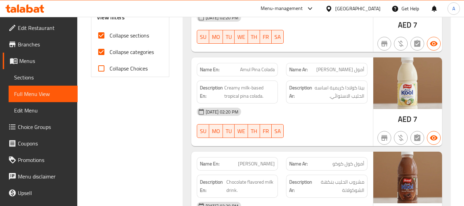
click at [278, 110] on div "12-09-2025 02:20 PM" at bounding box center [282, 111] width 179 height 16
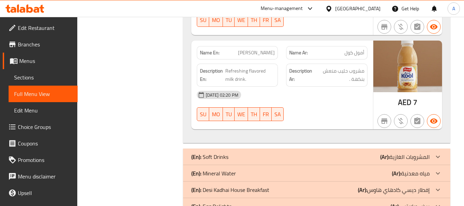
scroll to position [481, 0]
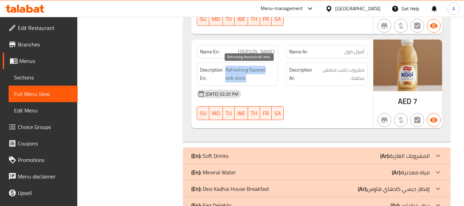
drag, startPoint x: 226, startPoint y: 70, endPoint x: 236, endPoint y: 80, distance: 14.8
click at [236, 80] on span "Refreshing flavored milk drink." at bounding box center [249, 74] width 49 height 17
copy span "Refreshing flavored milk drink."
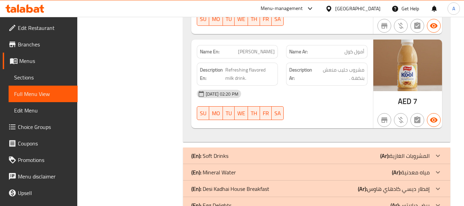
click at [331, 98] on div "12-09-2025 02:20 PM" at bounding box center [282, 94] width 179 height 16
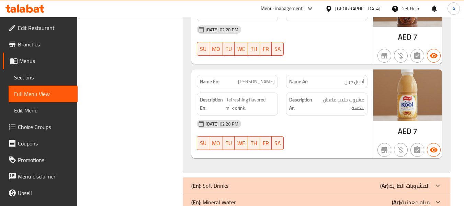
scroll to position [584, 0]
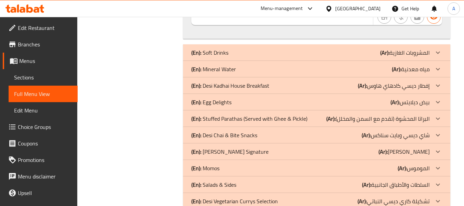
click at [243, 67] on div "(En): Mineral Water (Ar): مياه معدنية" at bounding box center [310, 69] width 239 height 8
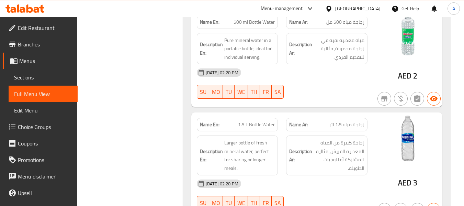
scroll to position [653, 0]
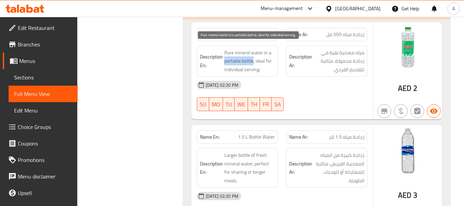
drag, startPoint x: 223, startPoint y: 62, endPoint x: 254, endPoint y: 64, distance: 30.3
click at [254, 64] on h6 "Description En: Pure mineral water in a portable bottle, ideal for individual s…" at bounding box center [237, 60] width 75 height 25
copy span "portable bottle"
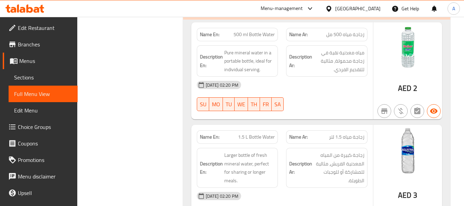
click at [335, 87] on div "12-09-2025 02:20 PM" at bounding box center [282, 85] width 179 height 16
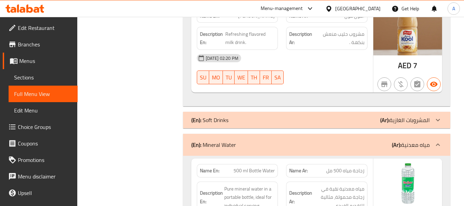
scroll to position [516, 0]
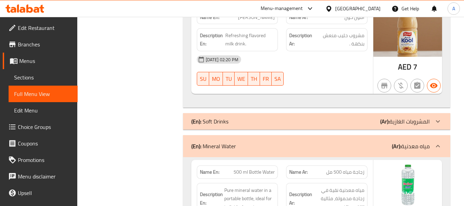
click at [279, 122] on div "(En): Soft Drinks (Ar): المشروبات الغازية" at bounding box center [310, 121] width 239 height 8
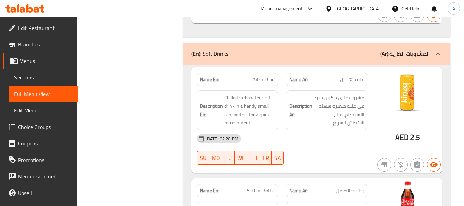
scroll to position [584, 0]
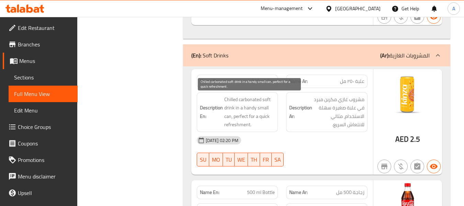
click at [247, 107] on span "Chilled carbonated soft drink in a handy small can, perfect for a quick refresh…" at bounding box center [249, 112] width 51 height 34
copy span "handy"
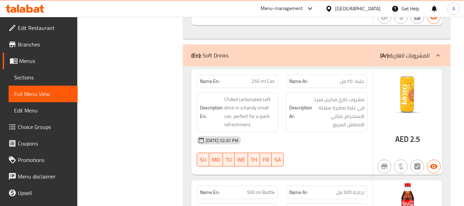
click at [261, 107] on span "Chilled carbonated soft drink in a handy small can, perfect for a quick refresh…" at bounding box center [249, 112] width 51 height 34
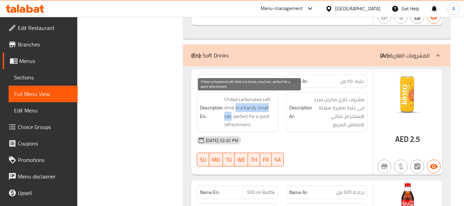
drag, startPoint x: 236, startPoint y: 108, endPoint x: 231, endPoint y: 115, distance: 8.5
click at [231, 115] on span "Chilled carbonated soft drink in a handy small can, perfect for a quick refresh…" at bounding box center [249, 112] width 51 height 34
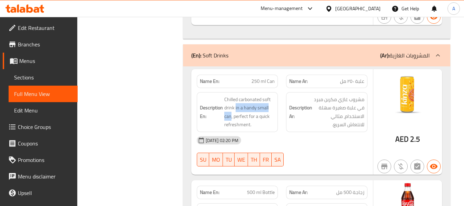
copy span "in a handy small can"
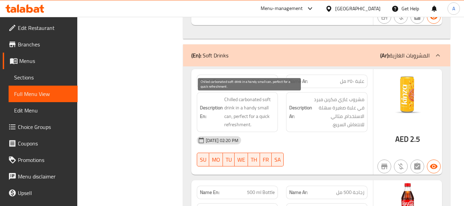
click at [254, 123] on span "Chilled carbonated soft drink in a handy small can, perfect for a quick refresh…" at bounding box center [249, 112] width 51 height 34
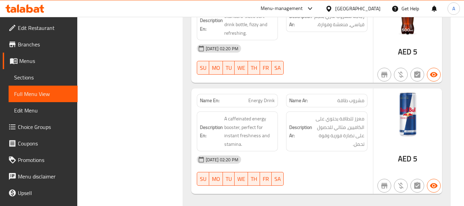
scroll to position [791, 0]
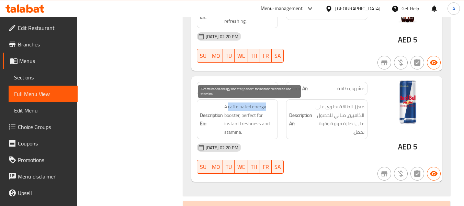
drag, startPoint x: 229, startPoint y: 107, endPoint x: 266, endPoint y: 111, distance: 37.0
click at [266, 111] on span "A caffeinated energy booster, perfect for instant freshness and stamina." at bounding box center [249, 119] width 51 height 34
click at [231, 108] on span "A caffeinated energy booster, perfect for instant freshness and stamina." at bounding box center [249, 119] width 51 height 34
drag, startPoint x: 225, startPoint y: 107, endPoint x: 240, endPoint y: 113, distance: 16.0
click at [240, 113] on span "A caffeinated energy booster, perfect for instant freshness and stamina." at bounding box center [249, 119] width 51 height 34
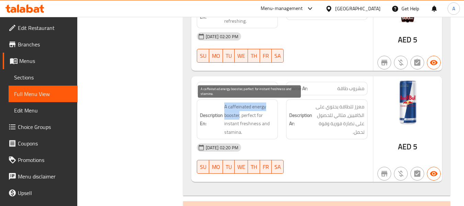
copy span "A caffeinated energy booster"
click at [259, 111] on span "A caffeinated energy booster, perfect for instant freshness and stamina." at bounding box center [249, 119] width 51 height 34
click at [229, 133] on span "A caffeinated energy booster, perfect for instant freshness and stamina." at bounding box center [249, 119] width 51 height 34
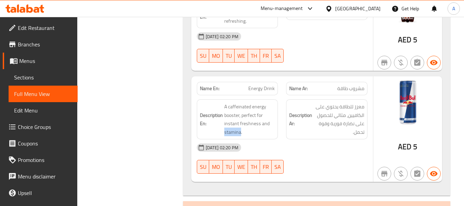
copy span "stamina"
click at [306, 129] on h6 "Description Ar: معزز للطاقة يحتوي على الكافيين، مثالي للحصول على نضارة فورية وق…" at bounding box center [326, 119] width 75 height 34
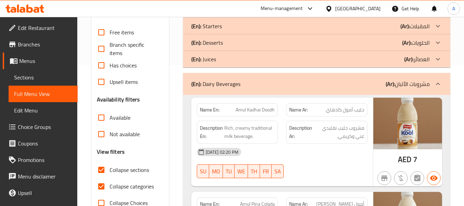
scroll to position [137, 0]
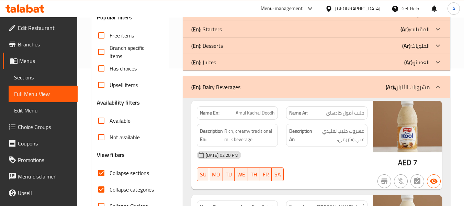
click at [248, 62] on div "(En): Juices (Ar): العصائر" at bounding box center [310, 62] width 239 height 8
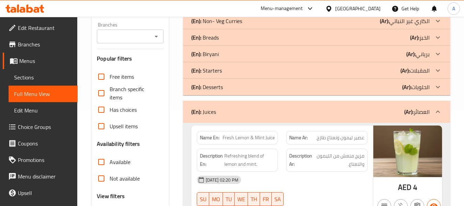
scroll to position [103, 0]
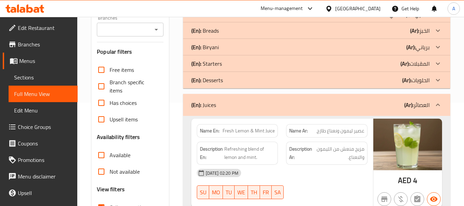
click at [225, 83] on div "(En): Desserts (Ar): الحلويات" at bounding box center [310, 80] width 239 height 8
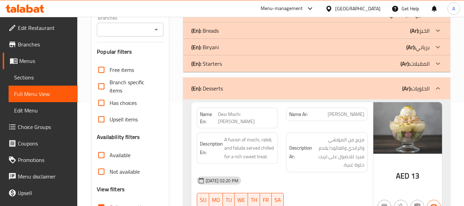
click at [58, 75] on span "Sections" at bounding box center [43, 77] width 58 height 8
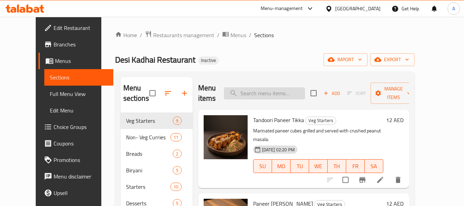
click at [277, 90] on input "search" at bounding box center [264, 93] width 81 height 12
paste input "Creamy milk-based tropical pina colada"
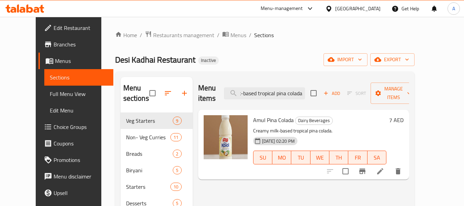
type input "Creamy milk-based tropical pina colada"
click at [385, 167] on icon at bounding box center [380, 171] width 8 height 8
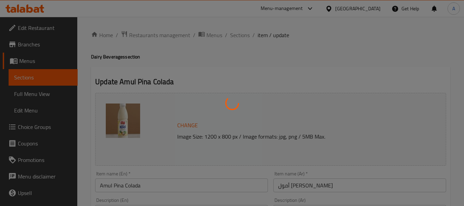
scroll to position [69, 0]
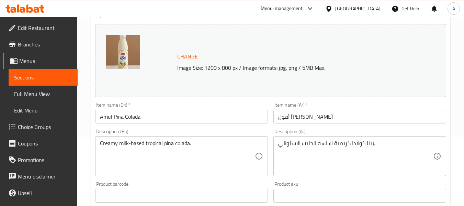
click at [319, 144] on textarea "بينا كولادا كريمية اساسه الحليب الاستوائي." at bounding box center [355, 156] width 155 height 33
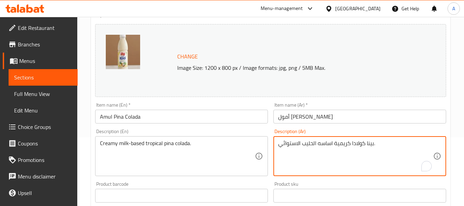
click at [319, 144] on textarea "بينا كولادا كريمية اساسه الحليب الاستوائي." at bounding box center [355, 156] width 155 height 33
paste textarea "تروبيكال اساسه الحليب الكريمي"
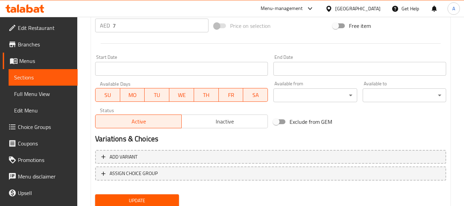
scroll to position [275, 0]
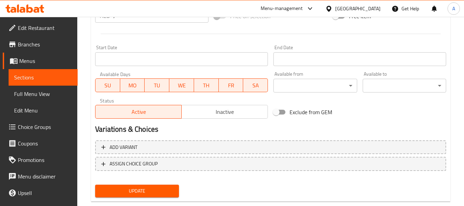
type textarea "بينا كولادا تروبيكال اساسه الحليب الكريمي."
click at [161, 184] on div "Update" at bounding box center [136, 191] width 89 height 18
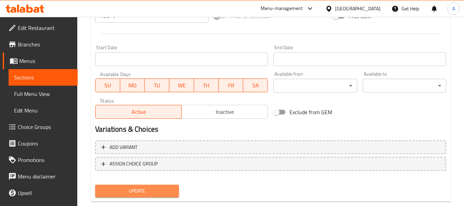
click at [159, 187] on span "Update" at bounding box center [137, 191] width 73 height 9
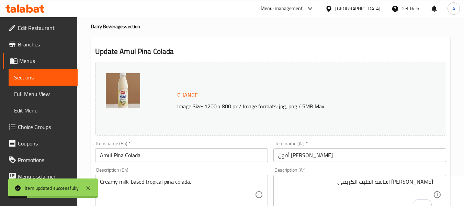
scroll to position [0, 0]
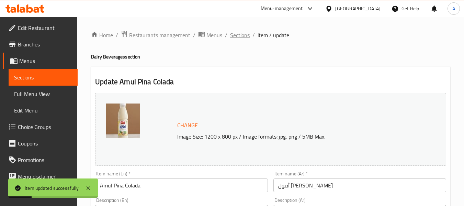
click at [233, 31] on span "Sections" at bounding box center [240, 35] width 20 height 8
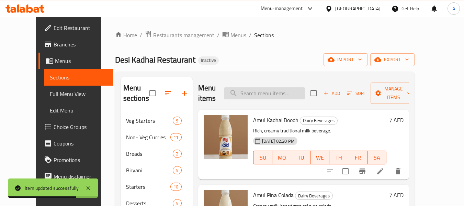
click at [266, 91] on input "search" at bounding box center [264, 93] width 81 height 12
paste input "Refreshing flavored milk drink"
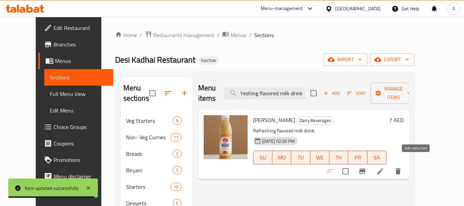
type input "Refreshing flavored milk drink"
click at [385, 167] on icon at bounding box center [380, 171] width 8 height 8
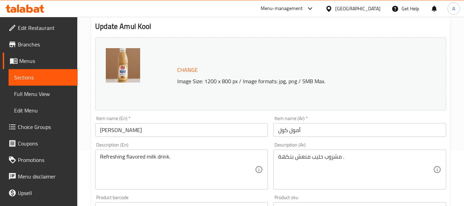
scroll to position [137, 0]
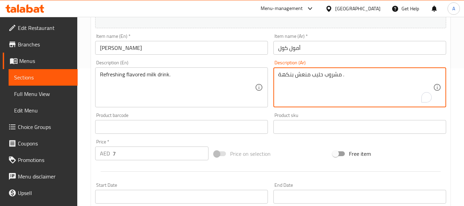
click at [319, 95] on textarea "مشروب حليب منعش بنكهة ." at bounding box center [355, 87] width 155 height 33
paste textarea "كه منعش"
type textarea "مشروب حليب منكه منعش."
click at [324, 46] on input "أمول كول" at bounding box center [360, 48] width 173 height 14
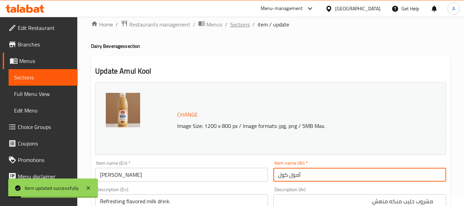
scroll to position [0, 0]
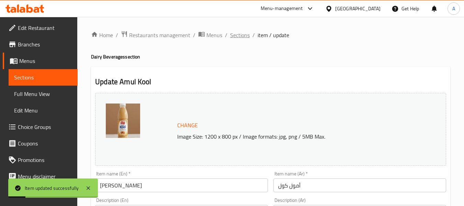
click at [245, 37] on span "Sections" at bounding box center [240, 35] width 20 height 8
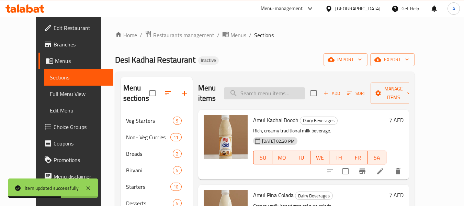
click at [280, 91] on input "search" at bounding box center [264, 93] width 81 height 12
paste input "in a handy small can"
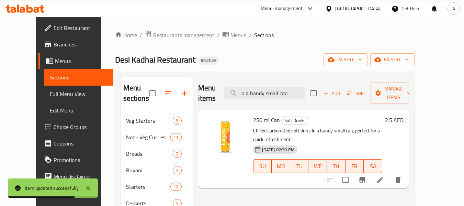
type input "in a handy small can"
click at [390, 174] on li at bounding box center [380, 180] width 19 height 12
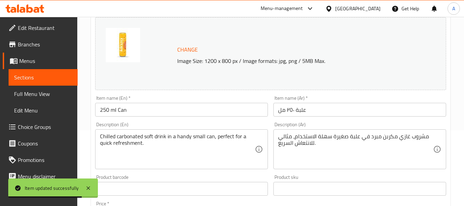
scroll to position [103, 0]
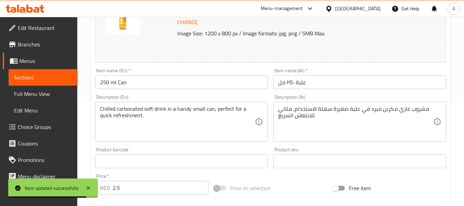
click at [330, 83] on input "علبة ٢٥٠ مل" at bounding box center [360, 82] width 173 height 14
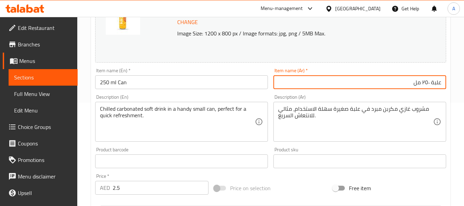
drag, startPoint x: 422, startPoint y: 80, endPoint x: 430, endPoint y: 84, distance: 8.6
click at [430, 84] on input "علبة ٢٥٠ مل" at bounding box center [360, 82] width 173 height 14
type input "علبة 250 مل"
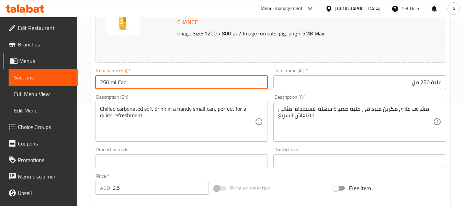
click at [111, 84] on input "250 ml Can" at bounding box center [181, 82] width 173 height 14
type input "250ml Can"
click at [384, 82] on input "علبة 250 مل" at bounding box center [360, 82] width 173 height 14
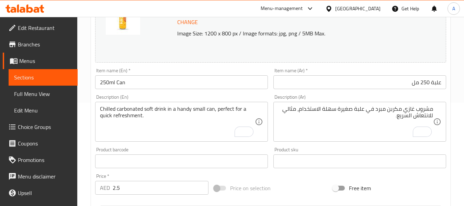
drag, startPoint x: 374, startPoint y: 118, endPoint x: 373, endPoint y: 110, distance: 7.3
click at [374, 118] on textarea "مشروب غازي مكربن مبرد في علبة صغيرة سهلة الاستخدام، مثالي للانتعاش السريع." at bounding box center [355, 122] width 155 height 33
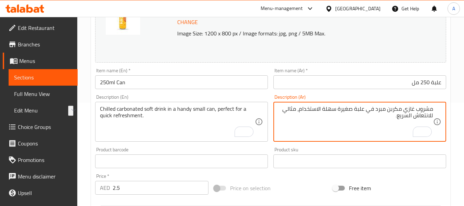
drag, startPoint x: 375, startPoint y: 108, endPoint x: 300, endPoint y: 108, distance: 74.9
click at [300, 108] on textarea "مشروب غازي مكربن مبرد في علبة صغيرة سهلة الاستخدام، مثالي للانتعاش السريع." at bounding box center [355, 122] width 155 height 33
paste textarea "هاندي"
type textarea "مشروب غازي مكربن مبرد في علبة صغيرة هاندي، مثالي للانتعاش السريع."
click at [258, 87] on input "250ml Can" at bounding box center [181, 82] width 173 height 14
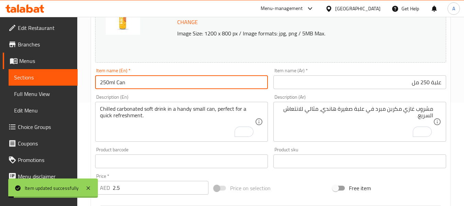
scroll to position [0, 0]
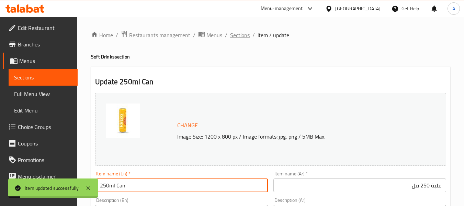
click at [244, 37] on span "Sections" at bounding box center [240, 35] width 20 height 8
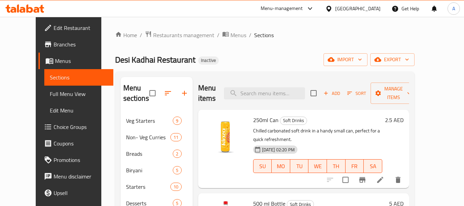
click at [50, 92] on span "Full Menu View" at bounding box center [79, 94] width 58 height 8
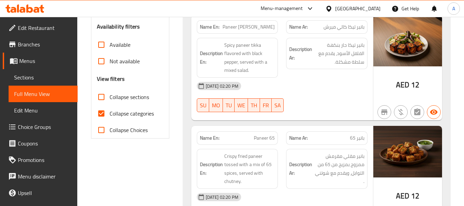
scroll to position [275, 0]
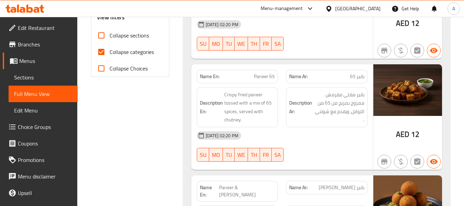
click at [138, 50] on span "Collapse categories" at bounding box center [132, 52] width 44 height 8
click at [110, 50] on input "Collapse categories" at bounding box center [101, 52] width 16 height 16
checkbox input "false"
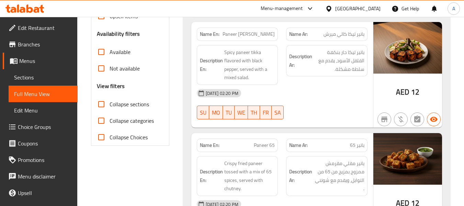
click at [114, 102] on span "Collapse sections" at bounding box center [130, 104] width 40 height 8
click at [110, 102] on input "Collapse sections" at bounding box center [101, 104] width 16 height 16
checkbox input "true"
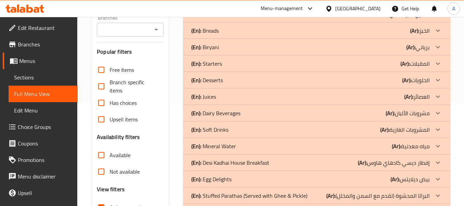
scroll to position [137, 0]
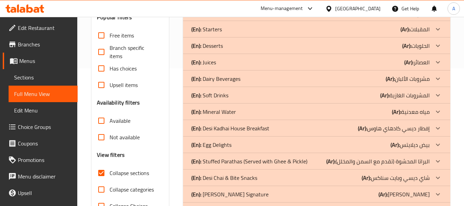
click at [230, 115] on p "(En): Mineral Water" at bounding box center [213, 112] width 45 height 8
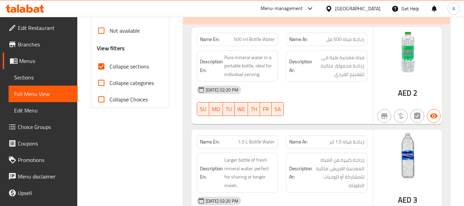
scroll to position [172, 0]
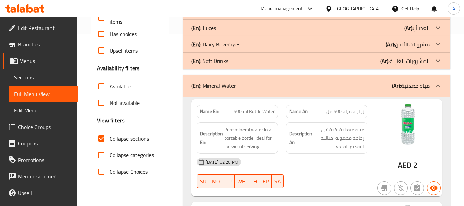
click at [233, 66] on div "(En): Soft Drinks (Ar): المشروبات الغازية" at bounding box center [316, 61] width 267 height 16
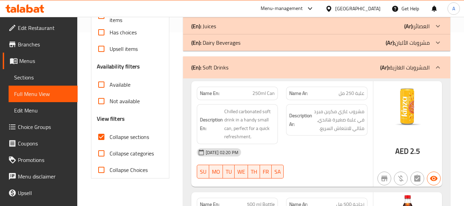
scroll to position [103, 0]
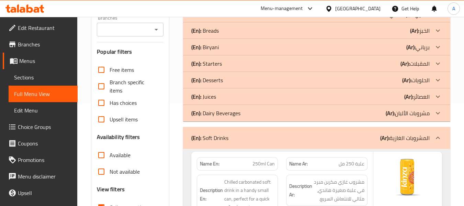
click at [224, 107] on div "(En): Dairy Beverages (Ar): مشروبات الألبان" at bounding box center [316, 113] width 267 height 16
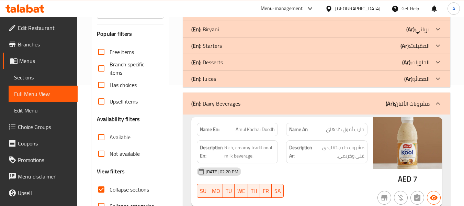
scroll to position [69, 0]
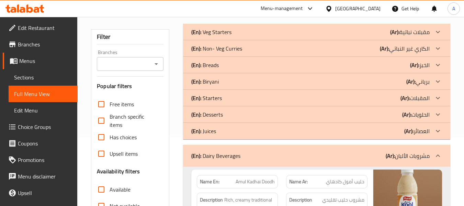
click at [228, 125] on div "(En): Juices (Ar): العصائر" at bounding box center [316, 131] width 267 height 16
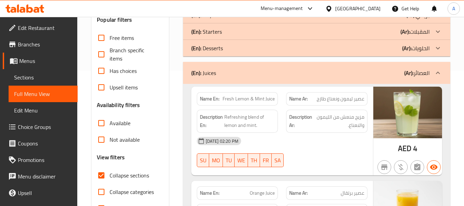
scroll to position [103, 0]
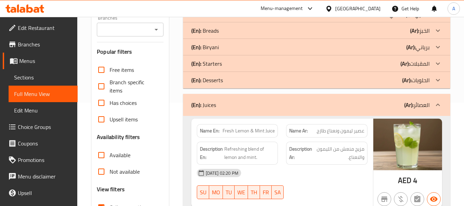
click at [237, 81] on div "(En): Desserts (Ar): الحلويات" at bounding box center [310, 80] width 239 height 8
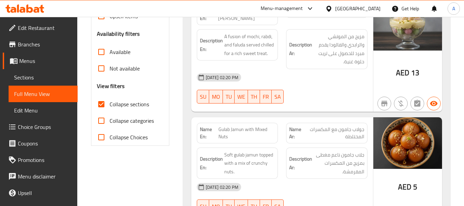
scroll to position [34, 0]
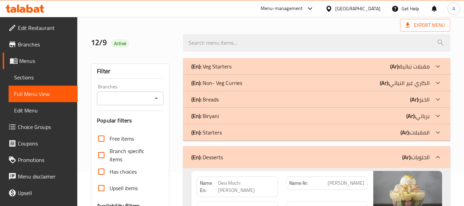
click at [229, 130] on div "(En): Starters (Ar): المقبلات" at bounding box center [310, 132] width 239 height 8
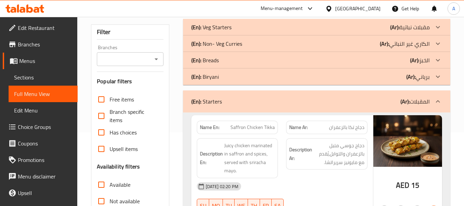
scroll to position [69, 0]
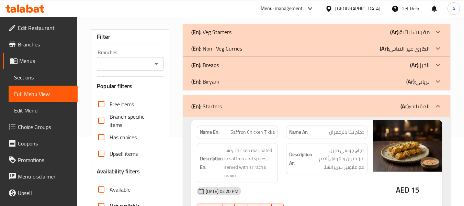
click at [229, 84] on div "(En): Biryani (Ar): برياني" at bounding box center [310, 81] width 239 height 8
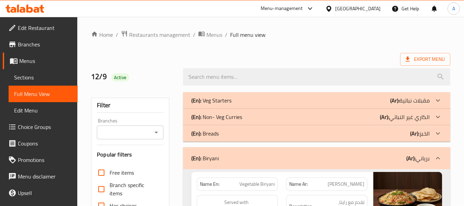
scroll to position [0, 0]
click at [222, 133] on div "(En): Breads (Ar): الخبز" at bounding box center [310, 134] width 239 height 8
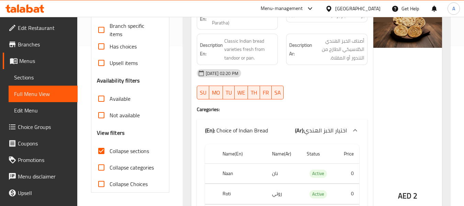
scroll to position [34, 0]
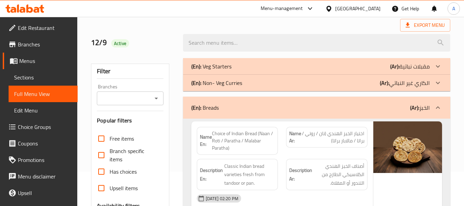
click at [230, 85] on p "(En): Non- Veg Curries" at bounding box center [216, 83] width 51 height 8
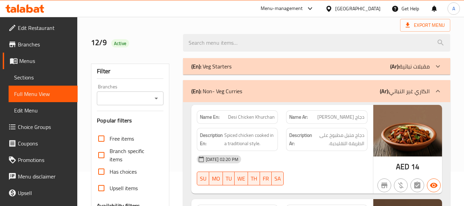
click at [232, 63] on div "(En): Veg Starters (Ar): مقبلات نباتية" at bounding box center [310, 66] width 239 height 8
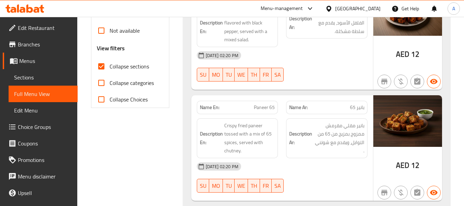
scroll to position [0, 0]
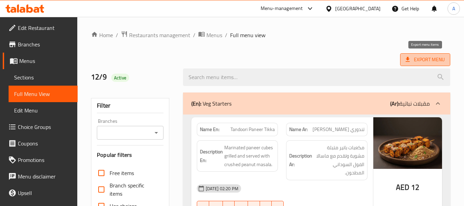
click at [424, 55] on span "Export Menu" at bounding box center [425, 59] width 50 height 13
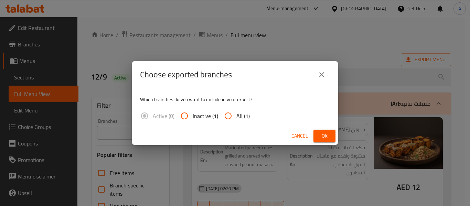
click at [236, 117] on span "All (1)" at bounding box center [242, 116] width 13 height 8
click at [236, 117] on input "All (1)" at bounding box center [228, 116] width 16 height 16
radio input "true"
click at [317, 135] on button "Ok" at bounding box center [324, 136] width 22 height 13
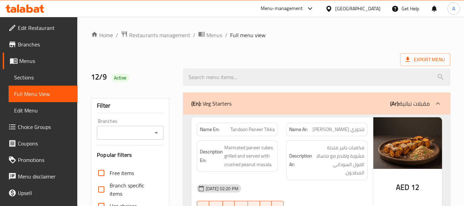
scroll to position [4828, 0]
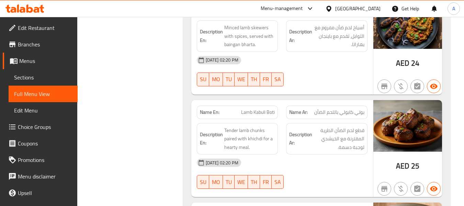
scroll to position [4552, 0]
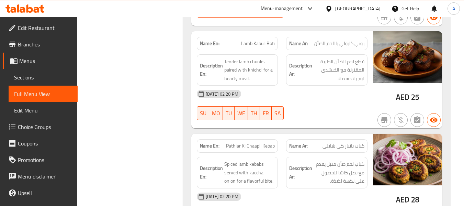
drag, startPoint x: 44, startPoint y: 76, endPoint x: 57, endPoint y: 72, distance: 13.5
click at [44, 76] on span "Sections" at bounding box center [43, 77] width 58 height 8
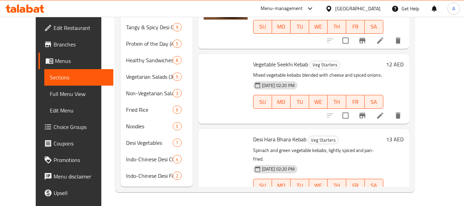
scroll to position [110, 0]
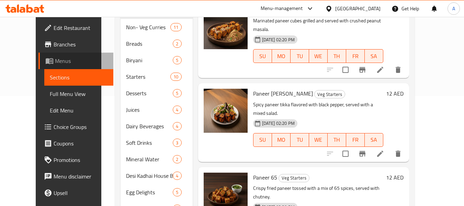
click at [55, 58] on span "Menus" at bounding box center [81, 61] width 53 height 8
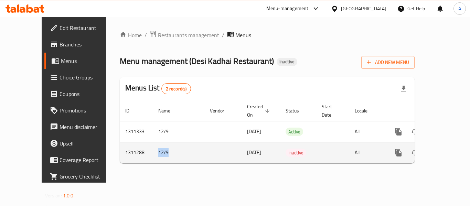
drag, startPoint x: 145, startPoint y: 143, endPoint x: 127, endPoint y: 144, distance: 17.9
click at [153, 144] on td "12/9" at bounding box center [179, 152] width 52 height 21
copy td "12/9"
click at [429, 150] on icon "enhanced table" at bounding box center [431, 153] width 5 height 6
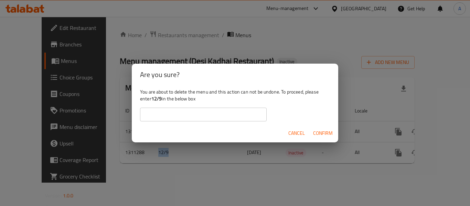
click at [250, 112] on input "text" at bounding box center [203, 115] width 126 height 14
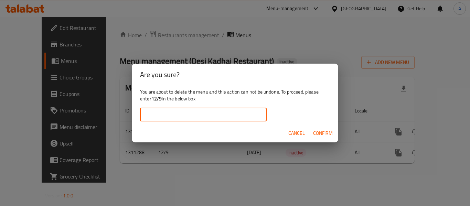
paste input "12/9"
type input "12/9"
click at [321, 132] on span "Confirm" at bounding box center [323, 133] width 20 height 9
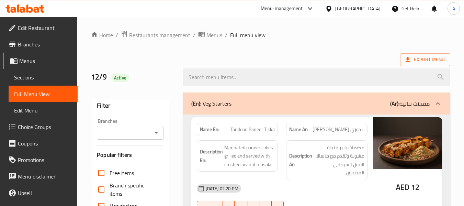
click at [23, 62] on span "Menus" at bounding box center [45, 61] width 53 height 8
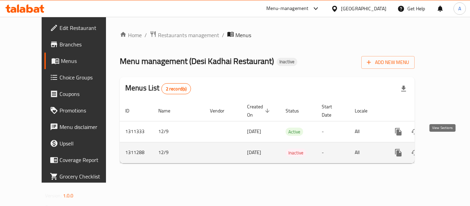
click at [443, 148] on icon "enhanced table" at bounding box center [447, 152] width 8 height 8
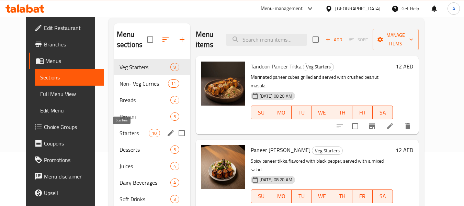
scroll to position [103, 0]
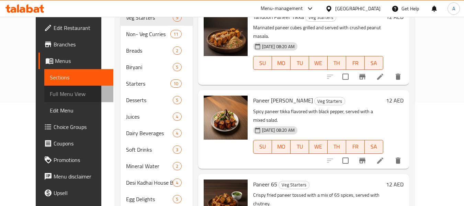
click at [50, 93] on span "Full Menu View" at bounding box center [79, 94] width 58 height 8
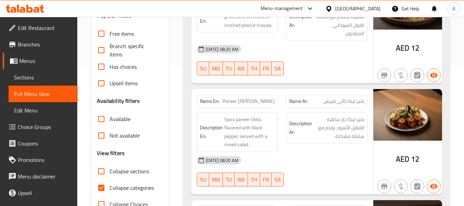
scroll to position [206, 0]
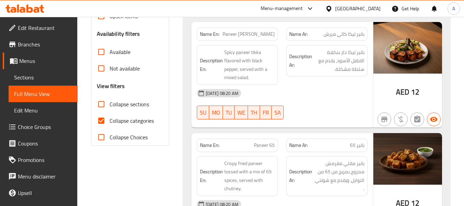
click at [147, 117] on span "Collapse categories" at bounding box center [132, 121] width 44 height 8
click at [110, 117] on input "Collapse categories" at bounding box center [101, 120] width 16 height 16
checkbox input "false"
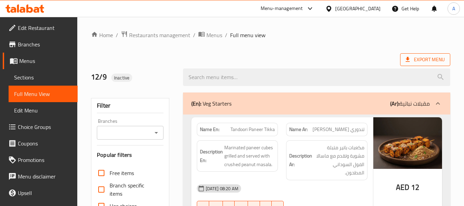
click at [429, 58] on span "Export Menu" at bounding box center [425, 59] width 39 height 9
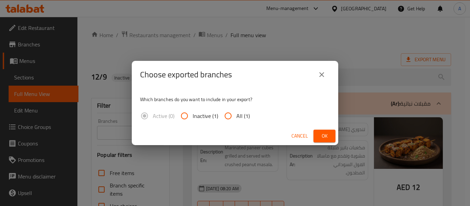
click at [233, 117] on input "All (1)" at bounding box center [228, 116] width 16 height 16
radio input "true"
click at [324, 136] on span "Ok" at bounding box center [324, 136] width 11 height 9
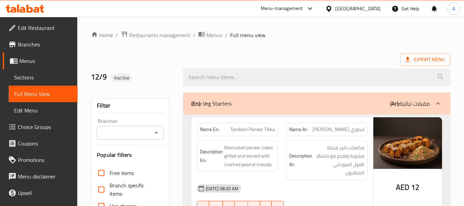
click at [165, 64] on div "12/9 Inactive" at bounding box center [133, 77] width 92 height 31
click at [302, 37] on ol "Home / Restaurants management / Menus / Full menu view" at bounding box center [271, 35] width 360 height 9
